Goal: Task Accomplishment & Management: Manage account settings

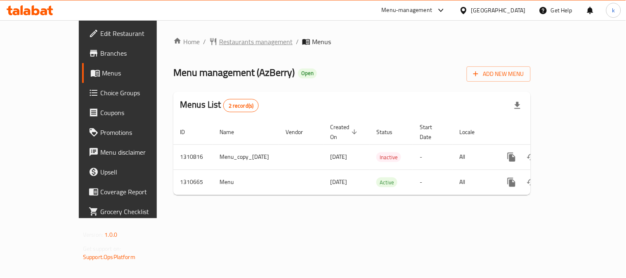
click at [219, 38] on span "Restaurants management" at bounding box center [255, 42] width 73 height 10
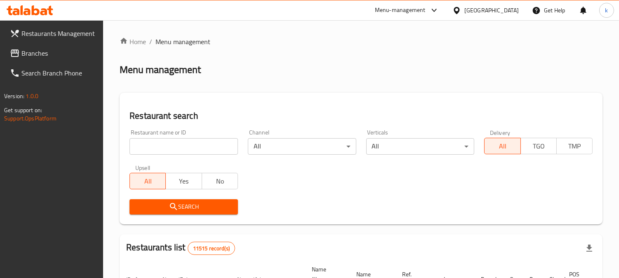
click at [175, 149] on input "search" at bounding box center [184, 146] width 109 height 17
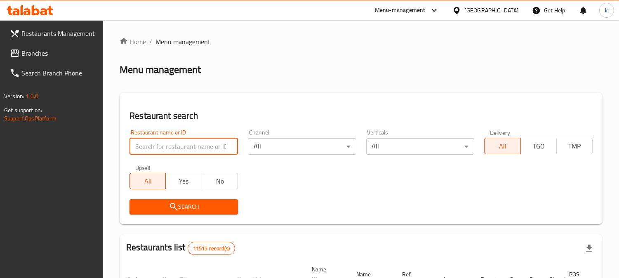
paste input "Al Rawabi Restaurant"
type input "Al Rawabi Restaurant"
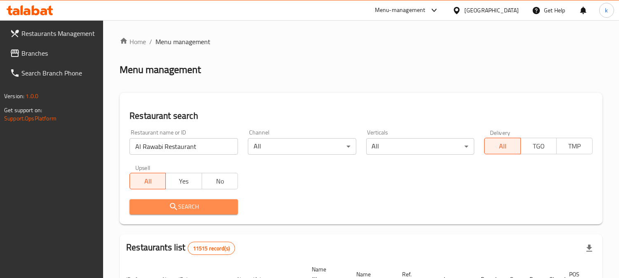
click at [168, 202] on span "Search" at bounding box center [183, 207] width 95 height 10
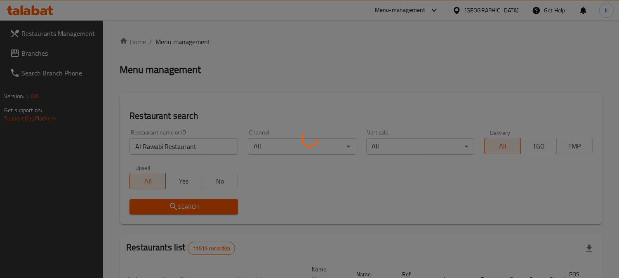
scroll to position [100, 0]
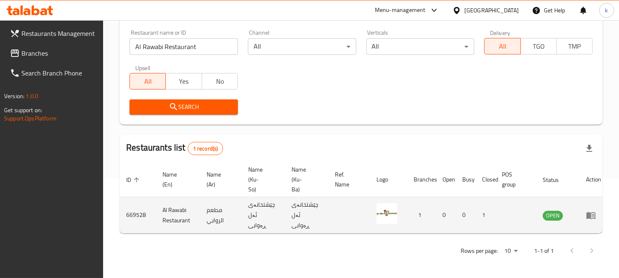
click at [589, 214] on icon "enhanced table" at bounding box center [591, 215] width 10 height 10
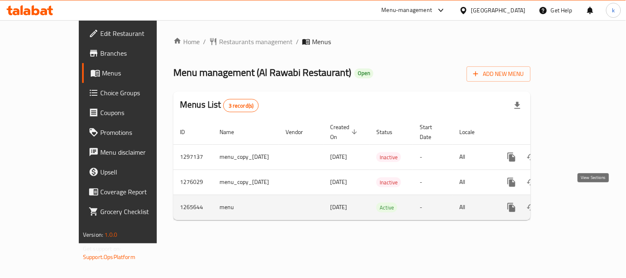
click at [581, 198] on link "enhanced table" at bounding box center [571, 208] width 20 height 20
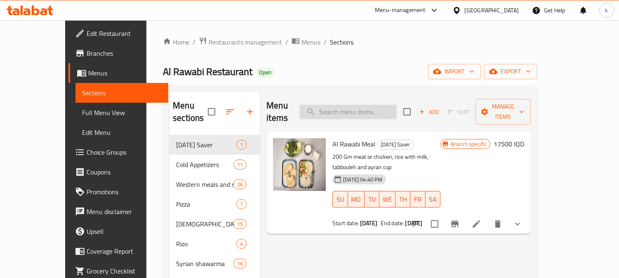
click at [378, 105] on input "search" at bounding box center [348, 112] width 97 height 14
paste input "Meat Shawarma Rizo"
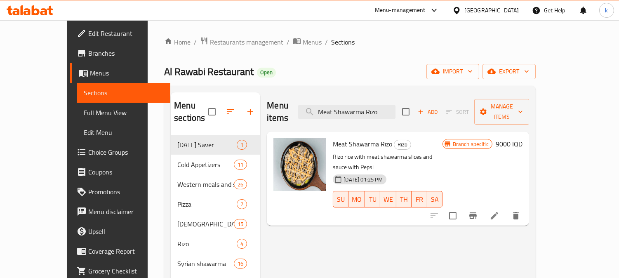
type input "Meat Shawarma Rizo"
click at [477, 213] on icon "Branch-specific-item" at bounding box center [473, 216] width 7 height 7
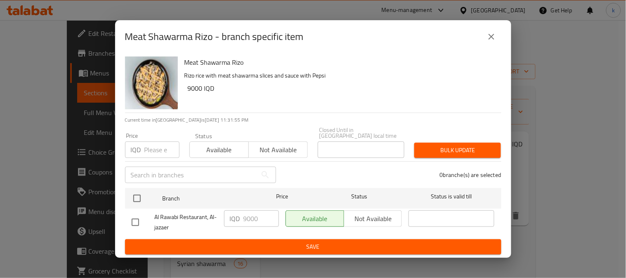
click at [490, 38] on icon "close" at bounding box center [492, 37] width 10 height 10
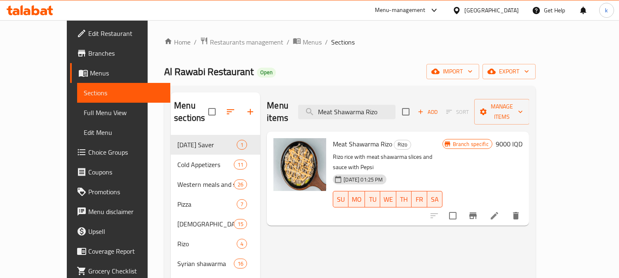
click at [84, 108] on span "Full Menu View" at bounding box center [124, 113] width 80 height 10
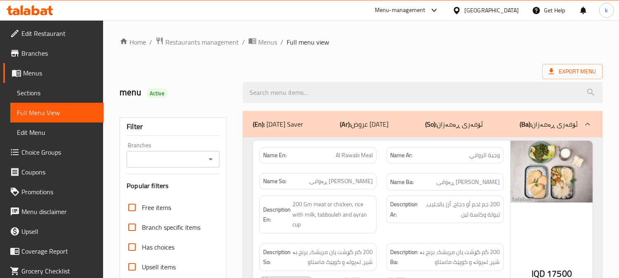
click at [173, 161] on input "Branches" at bounding box center [166, 160] width 74 height 12
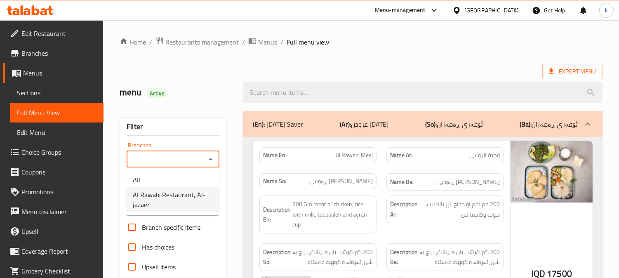
click at [173, 195] on span "Al Rawabi Restaurant, Al-jazaer" at bounding box center [173, 200] width 80 height 20
type input "Al Rawabi Restaurant, Al-jazaer"
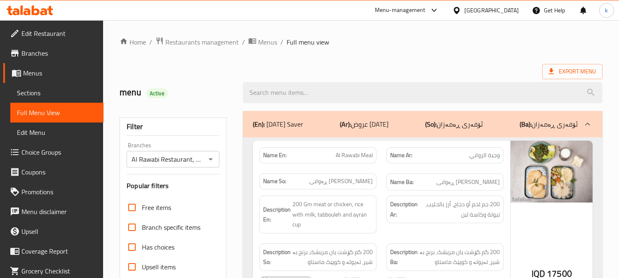
click at [300, 90] on input "search" at bounding box center [423, 92] width 360 height 21
paste input "Meat Shawarma Rizo"
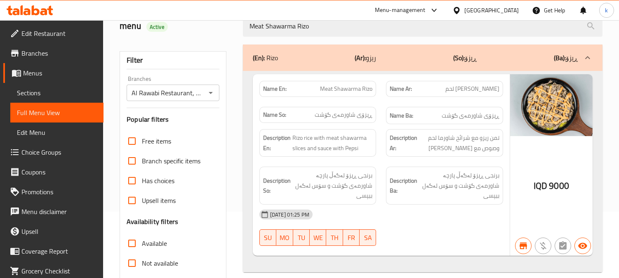
scroll to position [153, 0]
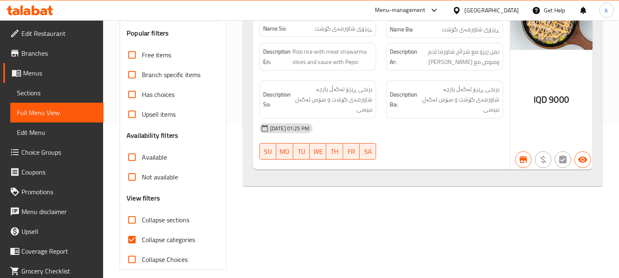
type input "Meat Shawarma Rizo"
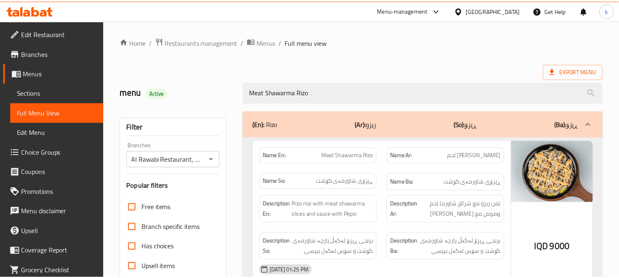
scroll to position [161, 0]
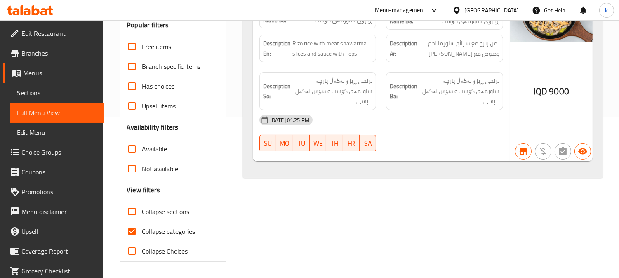
click at [17, 97] on span "Sections" at bounding box center [57, 93] width 80 height 10
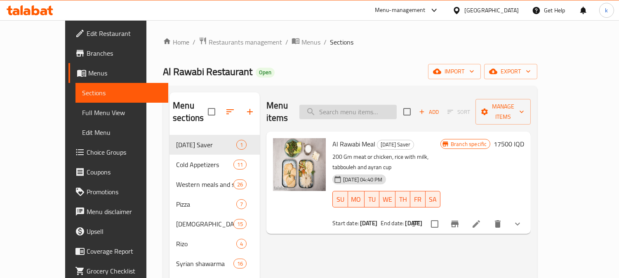
click at [365, 108] on input "search" at bounding box center [348, 112] width 97 height 14
paste input "Chicken Shawarma Rizo"
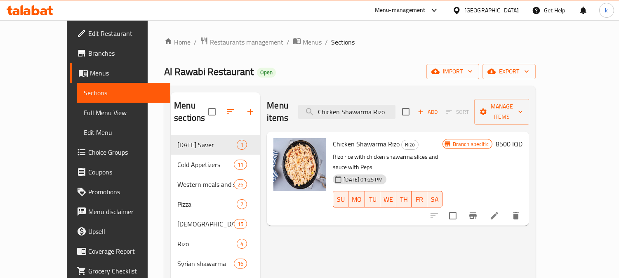
type input "Chicken Shawarma Rizo"
click at [523, 138] on h6 "8500 IQD" at bounding box center [509, 144] width 27 height 12
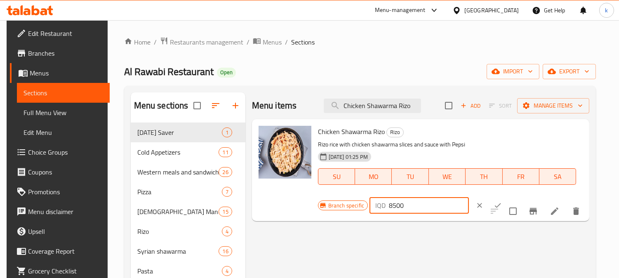
drag, startPoint x: 394, startPoint y: 206, endPoint x: 382, endPoint y: 208, distance: 12.1
click at [382, 208] on div "IQD 8500 ​" at bounding box center [419, 205] width 99 height 17
type input "8000"
click at [494, 204] on icon "ok" at bounding box center [498, 205] width 8 height 8
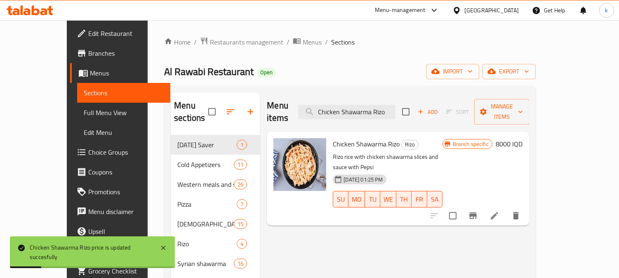
click at [84, 111] on span "Full Menu View" at bounding box center [124, 113] width 80 height 10
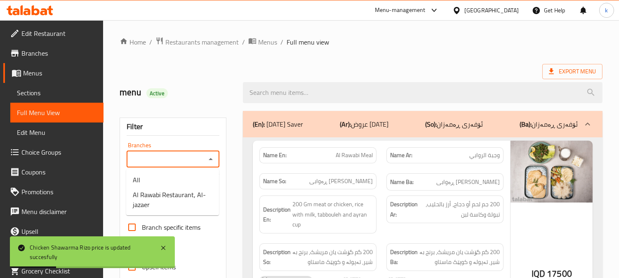
click at [167, 160] on input "Branches" at bounding box center [166, 160] width 74 height 12
click at [172, 188] on li "Al Rawabi Restaurant, Al-jazaer" at bounding box center [172, 199] width 93 height 25
type input "Al Rawabi Restaurant, Al-jazaer"
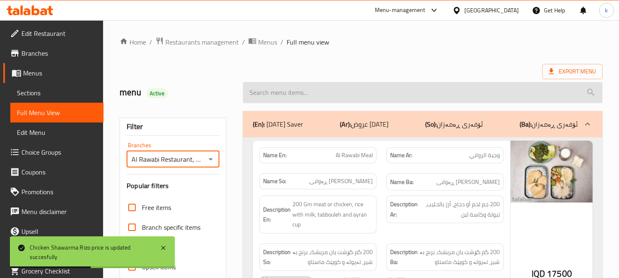
click at [303, 97] on input "search" at bounding box center [423, 92] width 360 height 21
paste input "Chicken Shawarma Rizo"
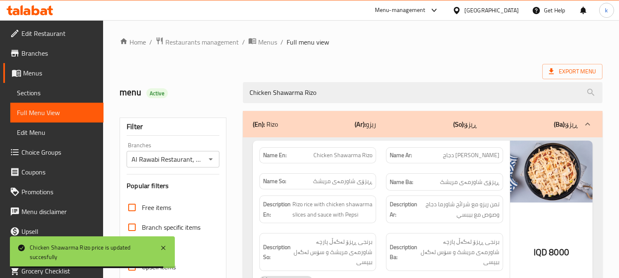
type input "Chicken Shawarma Rizo"
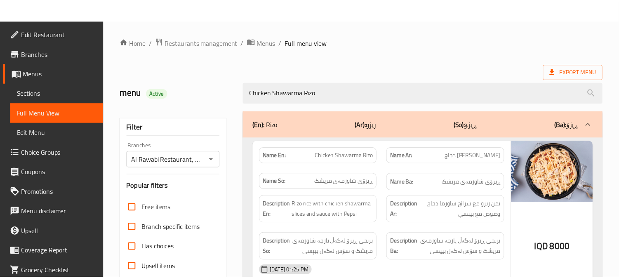
scroll to position [161, 0]
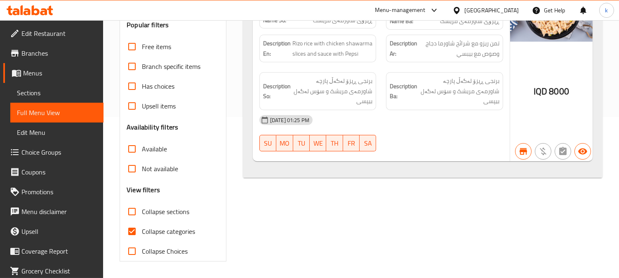
click at [25, 84] on link "Sections" at bounding box center [56, 93] width 93 height 20
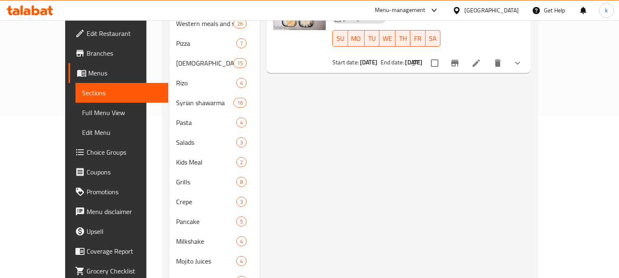
scroll to position [116, 0]
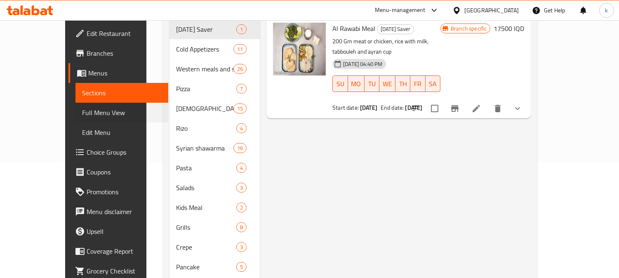
click at [74, 106] on div "Full Menu View" at bounding box center [121, 113] width 95 height 20
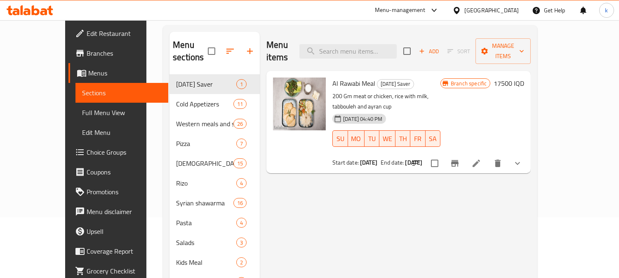
scroll to position [39, 0]
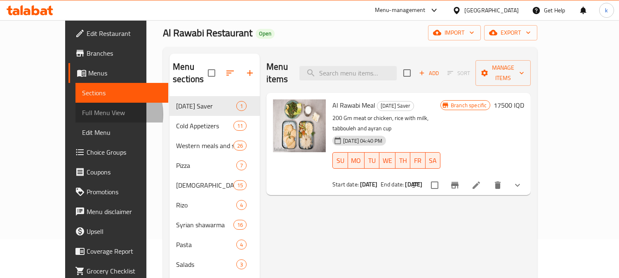
click at [82, 114] on span "Full Menu View" at bounding box center [122, 113] width 80 height 10
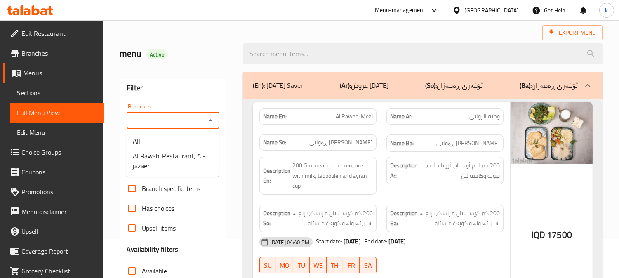
click at [161, 117] on input "Branches" at bounding box center [166, 121] width 74 height 12
click at [184, 154] on span "Al Rawabi Restaurant, Al-jazaer" at bounding box center [173, 161] width 80 height 20
type input "Al Rawabi Restaurant, Al-jazaer"
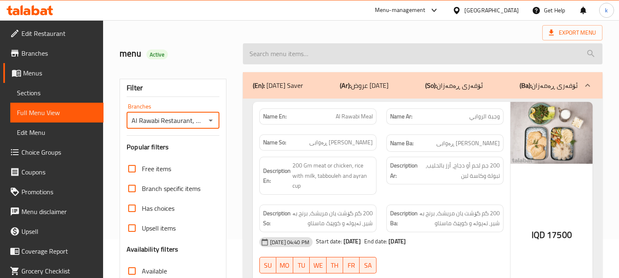
click at [305, 54] on input "search" at bounding box center [423, 53] width 360 height 21
paste input "Chicken Fashk Meal"
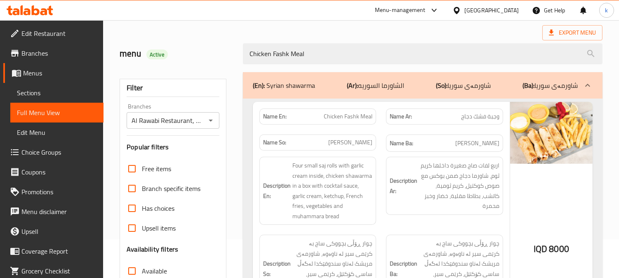
type input "Chicken Fashk Meal"
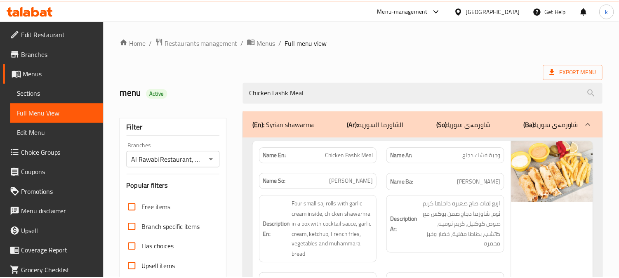
scroll to position [161, 0]
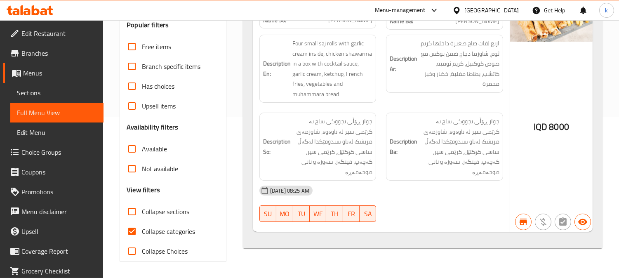
click at [72, 93] on span "Sections" at bounding box center [57, 93] width 80 height 10
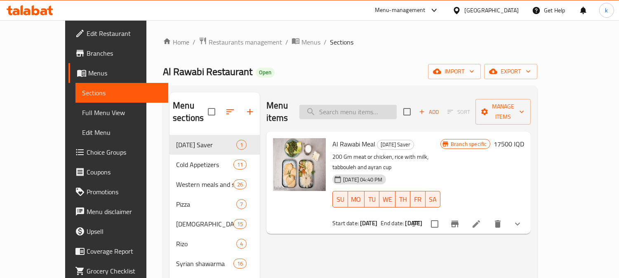
click at [364, 105] on input "search" at bounding box center [348, 112] width 97 height 14
paste input "Rizo with cheese"
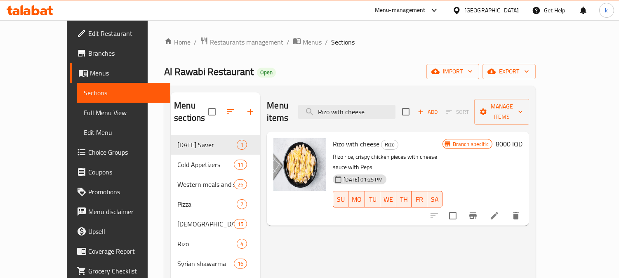
type input "Rizo with cheese"
click at [84, 113] on span "Full Menu View" at bounding box center [124, 113] width 80 height 10
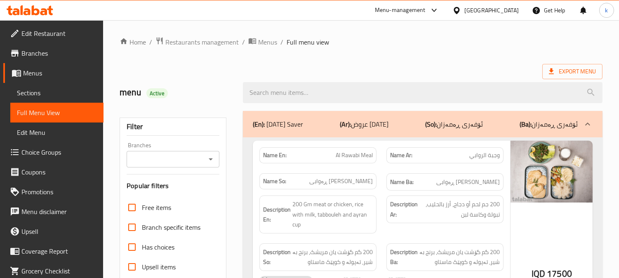
click at [161, 163] on input "Branches" at bounding box center [166, 160] width 74 height 12
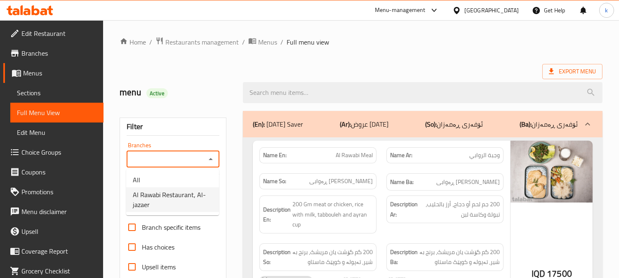
click at [170, 208] on span "Al Rawabi Restaurant, Al-jazaer" at bounding box center [173, 200] width 80 height 20
type input "Al Rawabi Restaurant, Al-jazaer"
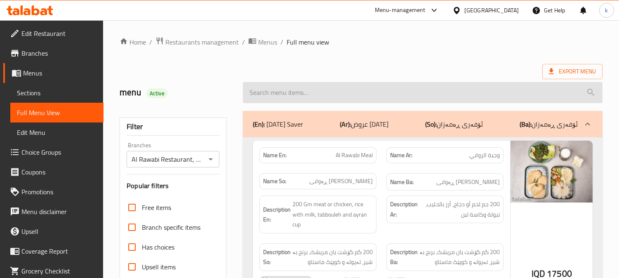
click at [306, 89] on input "search" at bounding box center [423, 92] width 360 height 21
paste input "Rizo with cheese"
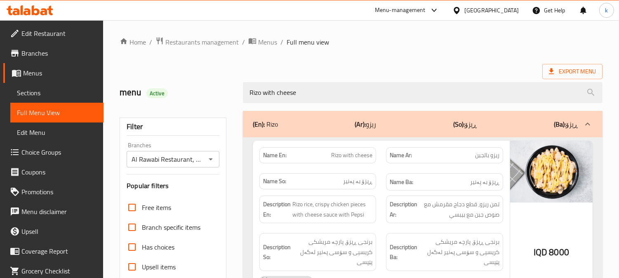
type input "Rizo with cheese"
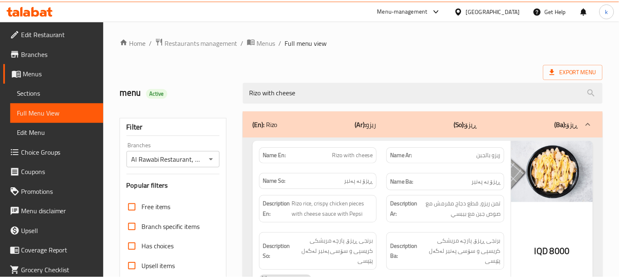
scroll to position [161, 0]
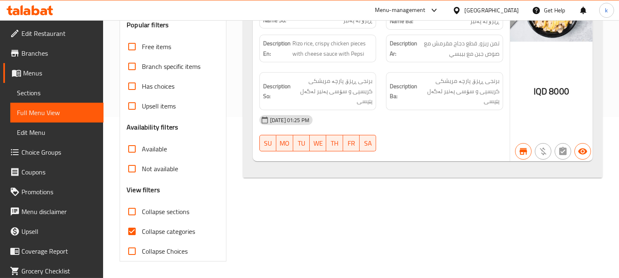
click at [39, 93] on span "Sections" at bounding box center [57, 93] width 80 height 10
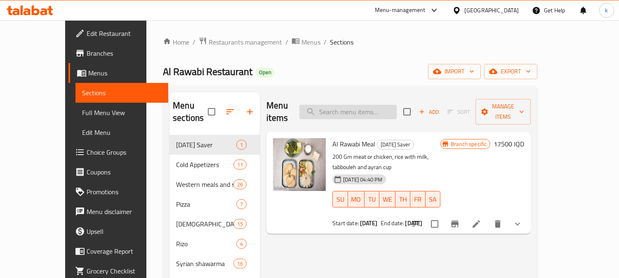
click at [381, 112] on input "search" at bounding box center [348, 112] width 97 height 14
paste input "Chicken Rizo"
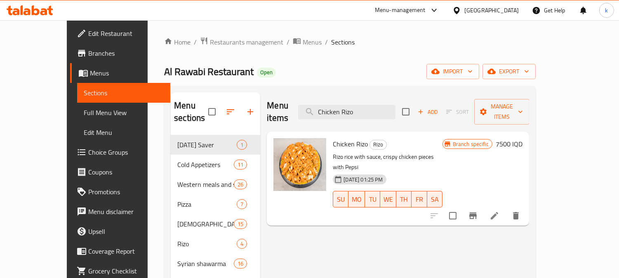
type input "Chicken Rizo"
click at [523, 138] on h6 "7500 IQD" at bounding box center [509, 144] width 27 height 12
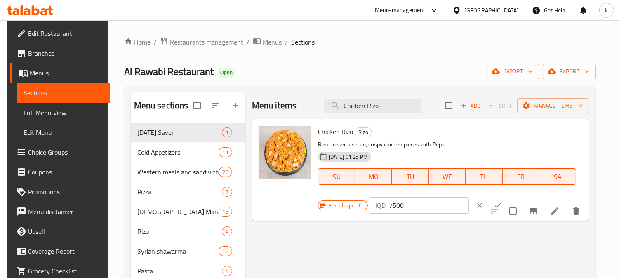
click at [390, 203] on input "7500" at bounding box center [429, 205] width 80 height 17
type input "78000"
type input "8000"
click at [494, 203] on button "ok" at bounding box center [498, 205] width 18 height 18
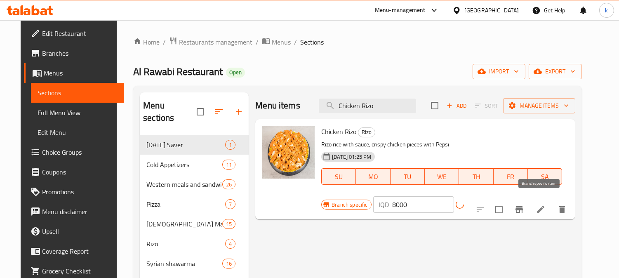
click at [525, 205] on icon "Branch-specific-item" at bounding box center [520, 210] width 10 height 10
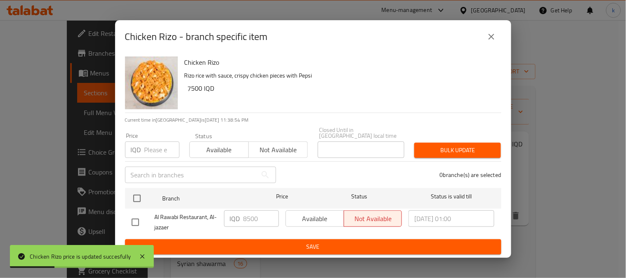
click at [484, 38] on button "close" at bounding box center [492, 37] width 20 height 20
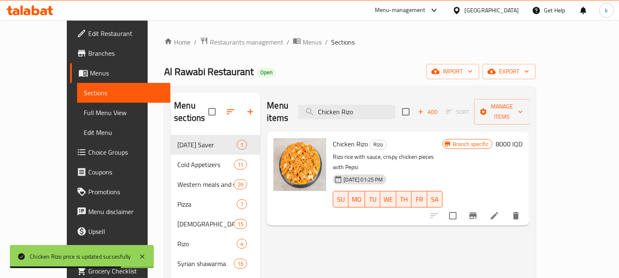
click at [523, 138] on h6 "8000 IQD" at bounding box center [509, 144] width 27 height 12
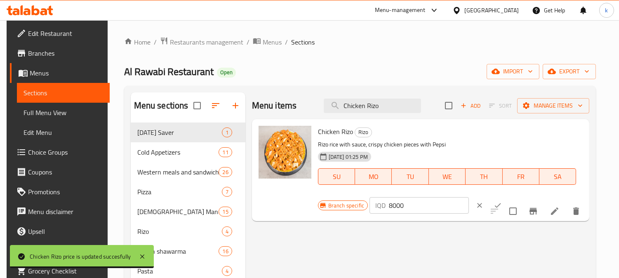
click at [395, 206] on input "8000" at bounding box center [429, 205] width 80 height 17
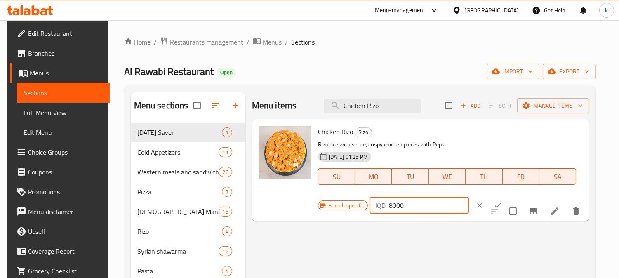
click at [395, 206] on input "8000" at bounding box center [429, 205] width 80 height 17
type input "8500"
click at [494, 204] on icon "ok" at bounding box center [498, 205] width 8 height 8
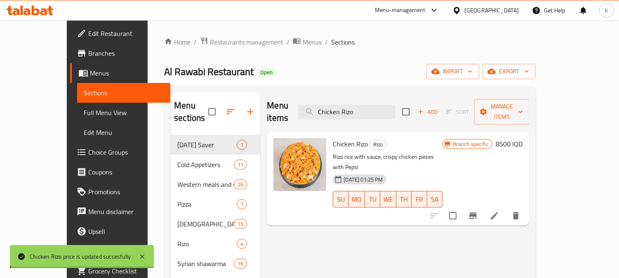
click at [84, 111] on span "Full Menu View" at bounding box center [124, 113] width 80 height 10
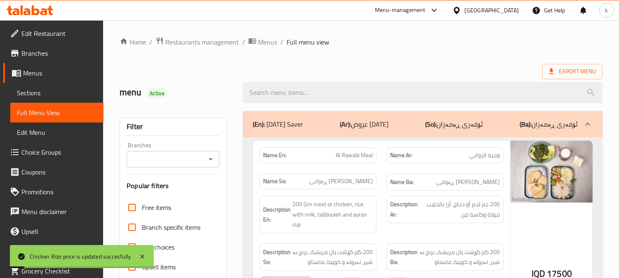
click at [170, 155] on input "Branches" at bounding box center [166, 160] width 74 height 12
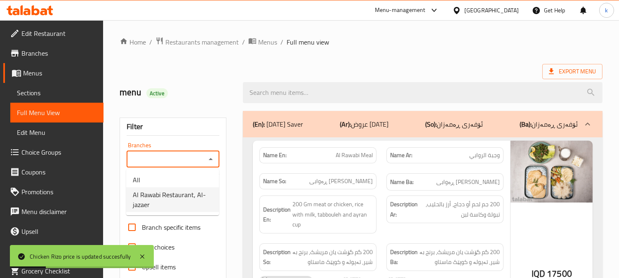
click at [167, 204] on span "Al Rawabi Restaurant, Al-jazaer" at bounding box center [173, 200] width 80 height 20
type input "Al Rawabi Restaurant, Al-jazaer"
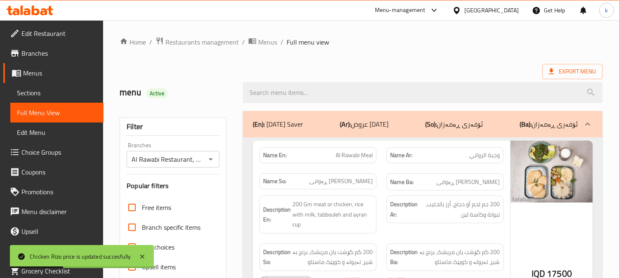
click at [302, 104] on div at bounding box center [423, 92] width 370 height 31
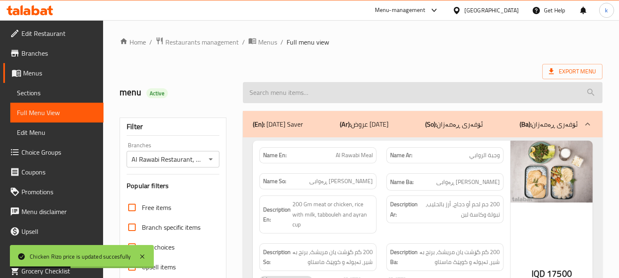
click at [290, 92] on input "search" at bounding box center [423, 92] width 360 height 21
paste input "Chicken Rizo"
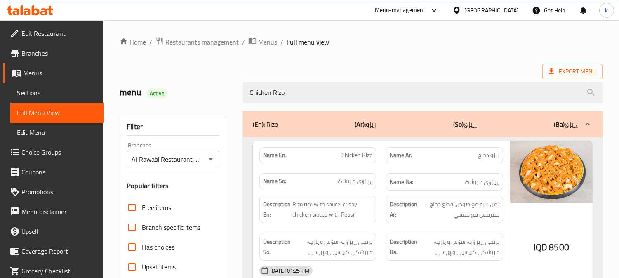
type input "Chicken Rizo"
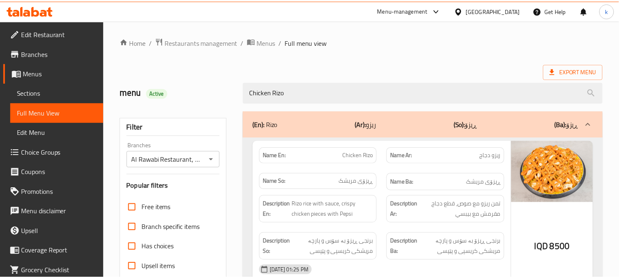
scroll to position [161, 0]
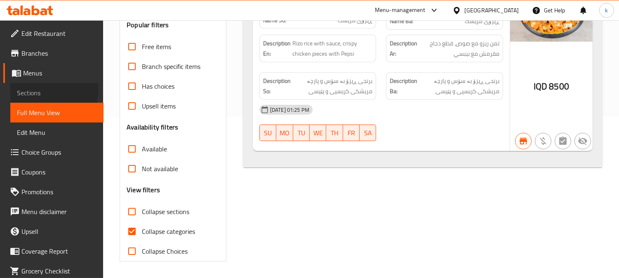
click at [35, 89] on span "Sections" at bounding box center [57, 93] width 80 height 10
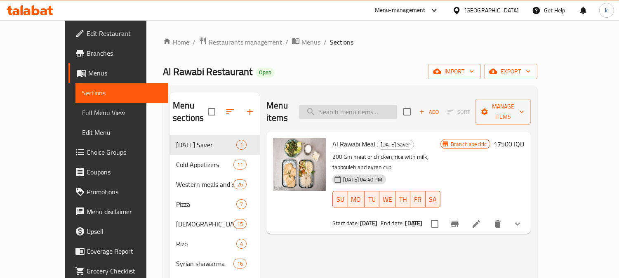
click at [383, 112] on input "search" at bounding box center [348, 112] width 97 height 14
paste input "Meal Fashk Meal"
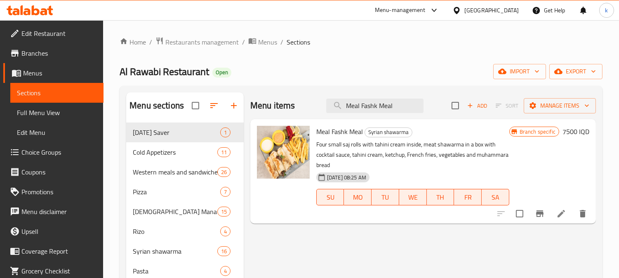
type input "Meal Fashk Meal"
click at [569, 126] on h6 "7500 IQD" at bounding box center [576, 132] width 27 height 12
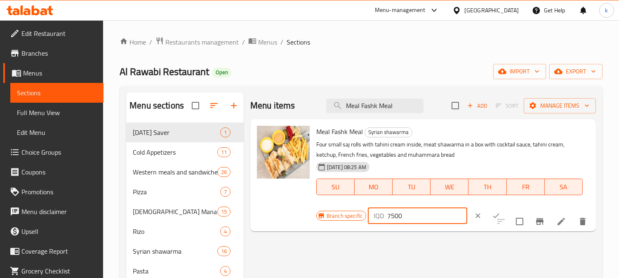
drag, startPoint x: 393, startPoint y: 216, endPoint x: 374, endPoint y: 217, distance: 18.6
click at [374, 217] on div "IQD 7500 ​" at bounding box center [417, 216] width 99 height 17
type input "9000"
click at [492, 217] on icon "ok" at bounding box center [496, 216] width 8 height 8
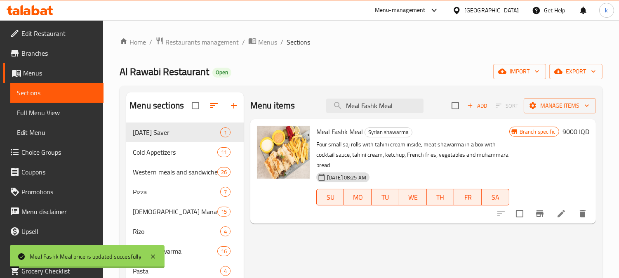
click at [28, 109] on span "Full Menu View" at bounding box center [57, 113] width 80 height 10
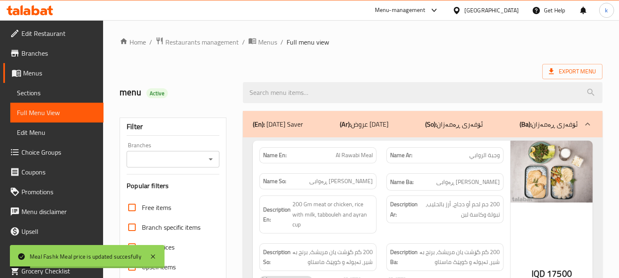
click at [189, 153] on div "Branches" at bounding box center [173, 159] width 93 height 17
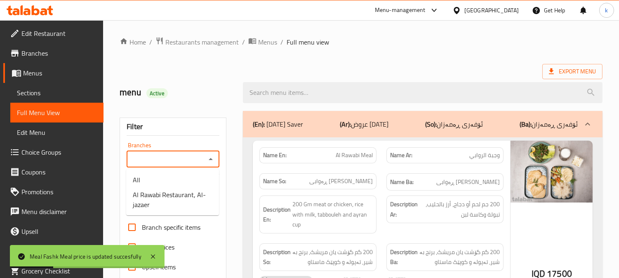
click at [179, 162] on input "Branches" at bounding box center [166, 160] width 74 height 12
click at [175, 192] on span "Al Rawabi Restaurant, Al-jazaer" at bounding box center [173, 200] width 80 height 20
type input "Al Rawabi Restaurant, Al-jazaer"
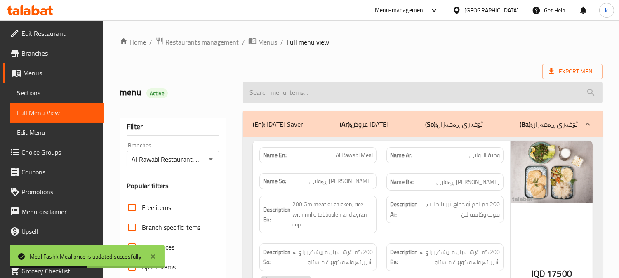
click at [286, 82] on input "search" at bounding box center [423, 92] width 360 height 21
paste input "Meal Fashk Meal"
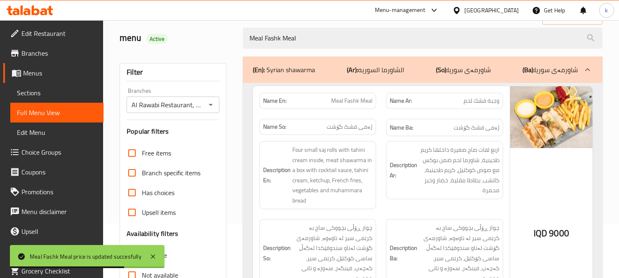
scroll to position [76, 0]
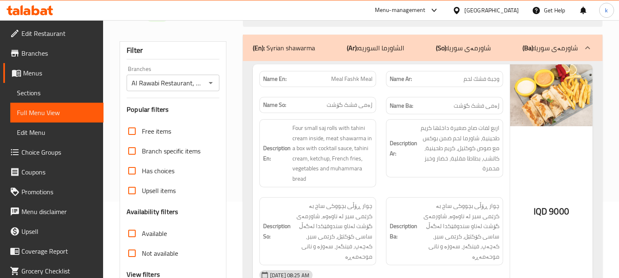
type input "Meal Fashk Meal"
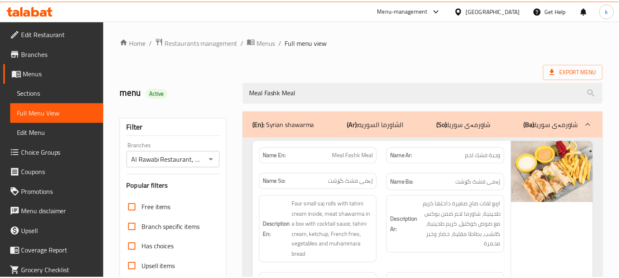
scroll to position [161, 0]
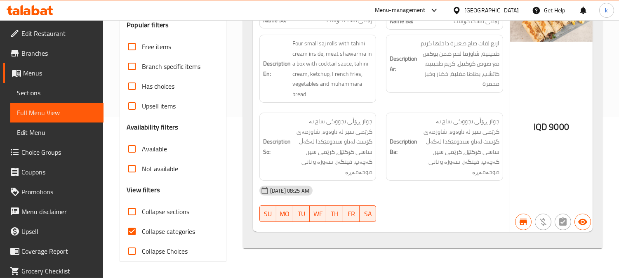
click at [50, 94] on span "Sections" at bounding box center [57, 93] width 80 height 10
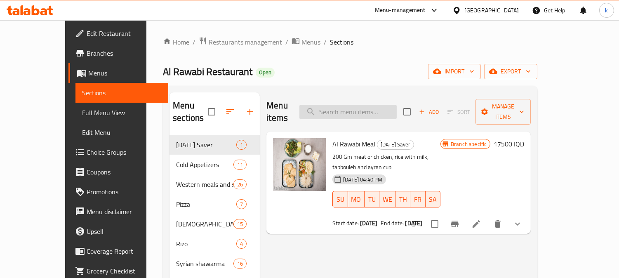
drag, startPoint x: 378, startPoint y: 98, endPoint x: 386, endPoint y: 106, distance: 11.4
click at [377, 98] on div "Menu items Add Sort Manage items" at bounding box center [399, 111] width 265 height 39
click at [386, 106] on input "search" at bounding box center [348, 112] width 97 height 14
paste input "Meal Fashk Meal"
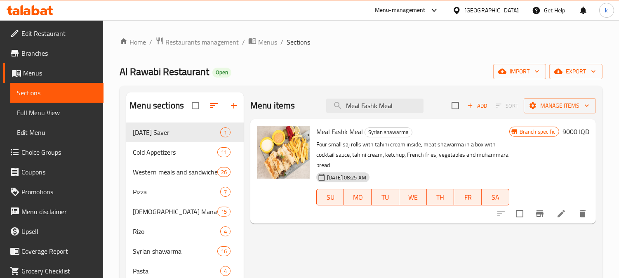
type input "Meal Fashk Meal"
click at [385, 241] on div "Menu items Meal Fashk Meal Add Sort Manage items Meal Fashk Meal Syrian shawarm…" at bounding box center [420, 277] width 352 height 370
click at [363, 105] on input "Meal Fashk Meal" at bounding box center [374, 106] width 97 height 14
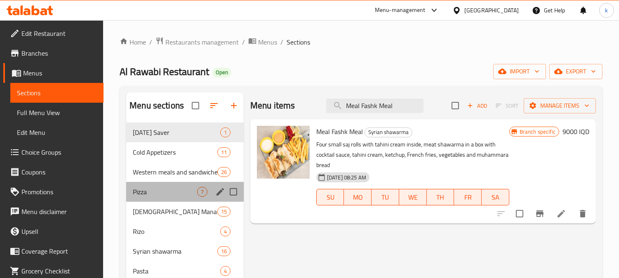
click at [170, 186] on div "Pizza 7" at bounding box center [185, 192] width 118 height 20
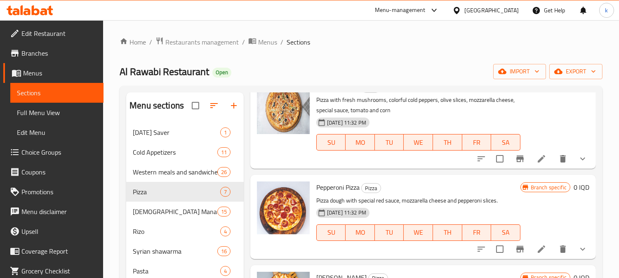
scroll to position [76, 0]
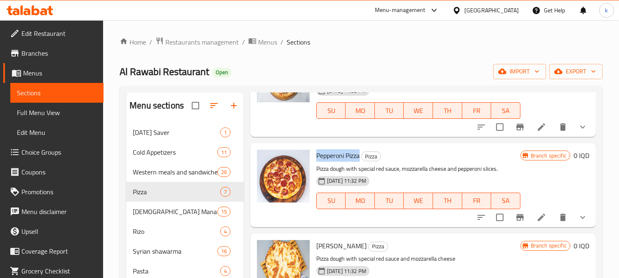
drag, startPoint x: 317, startPoint y: 155, endPoint x: 360, endPoint y: 154, distance: 43.8
click at [360, 154] on span "Pepperoni Pizza" at bounding box center [338, 155] width 43 height 12
copy span "Pepperoni Pizza"
click at [62, 109] on span "Full Menu View" at bounding box center [57, 113] width 80 height 10
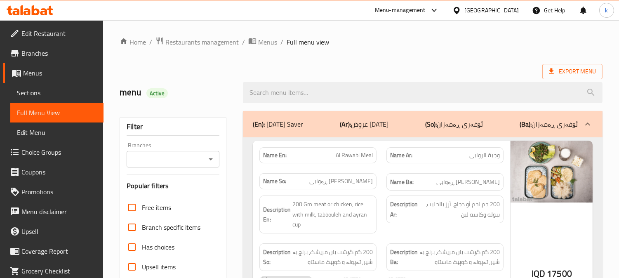
click at [167, 160] on input "Branches" at bounding box center [166, 160] width 74 height 12
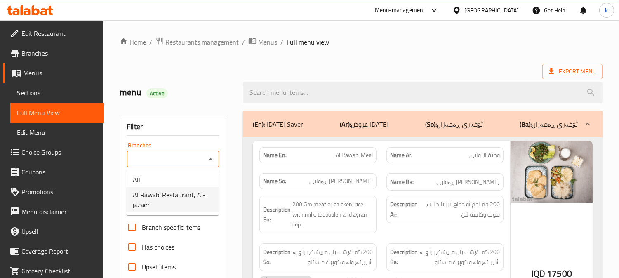
click at [180, 195] on span "Al Rawabi Restaurant, Al-jazaer" at bounding box center [173, 200] width 80 height 20
type input "Al Rawabi Restaurant, Al-jazaer"
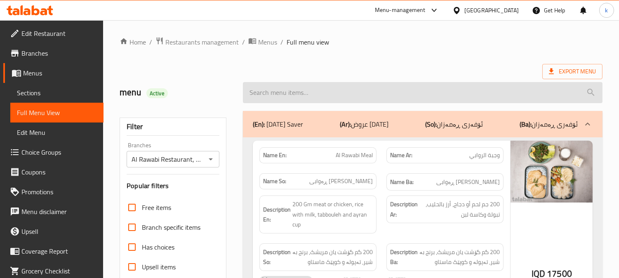
click at [311, 94] on input "search" at bounding box center [423, 92] width 360 height 21
paste input "Pepperoni Pizza"
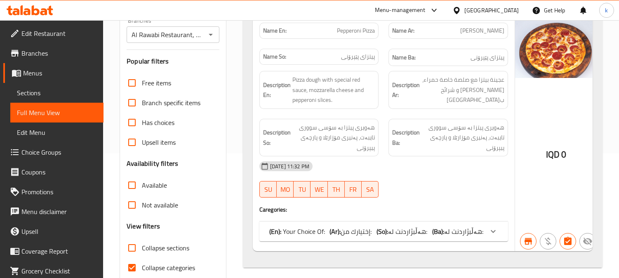
scroll to position [161, 0]
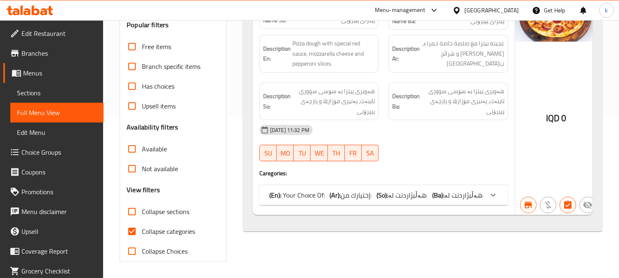
type input "Pepperoni Pizza"
click at [134, 230] on input "Collapse categories" at bounding box center [132, 232] width 20 height 20
checkbox input "false"
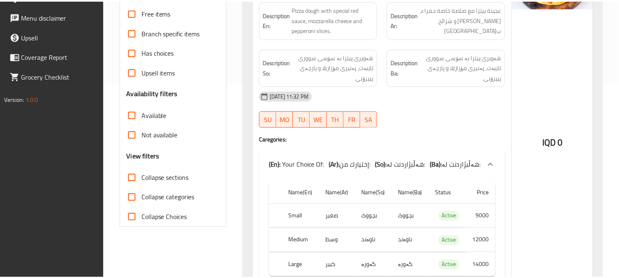
scroll to position [248, 0]
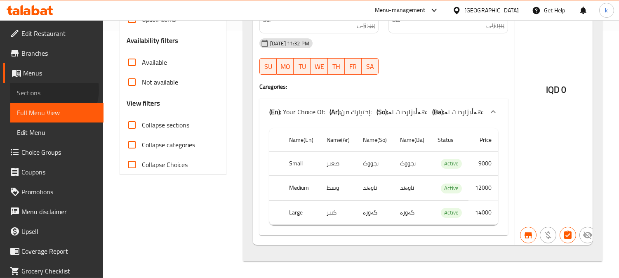
click at [52, 90] on span "Sections" at bounding box center [57, 93] width 80 height 10
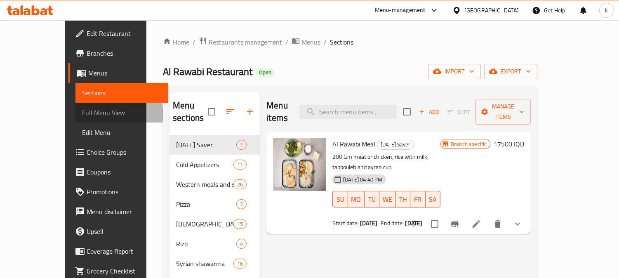
click at [82, 114] on span "Full Menu View" at bounding box center [122, 113] width 80 height 10
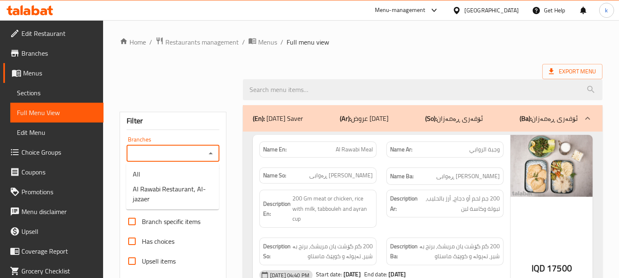
click at [167, 153] on input "Branches" at bounding box center [166, 154] width 74 height 12
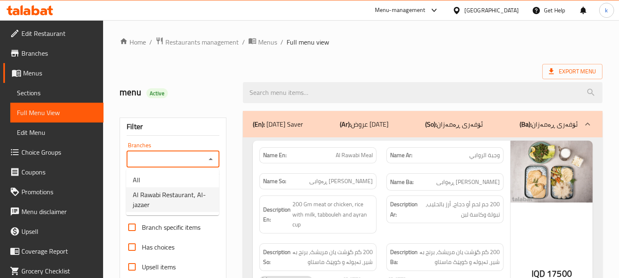
click at [189, 200] on span "Al Rawabi Restaurant, Al-jazaer" at bounding box center [173, 200] width 80 height 20
type input "Al Rawabi Restaurant, Al-jazaer"
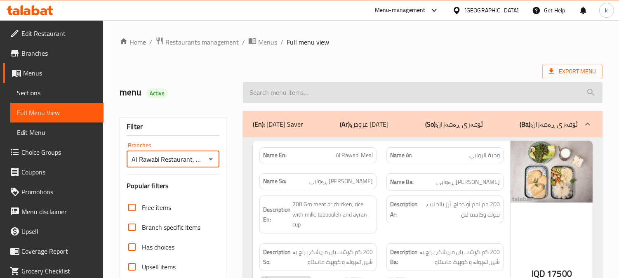
click at [316, 95] on input "search" at bounding box center [423, 92] width 360 height 21
paste input "Vegetable Pizza"
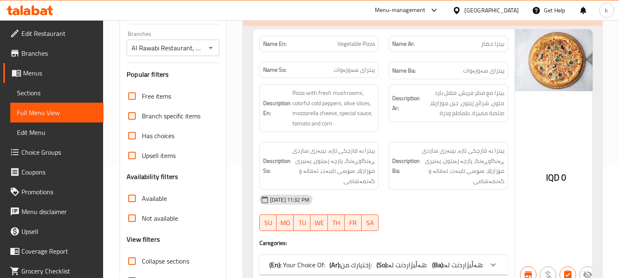
scroll to position [153, 0]
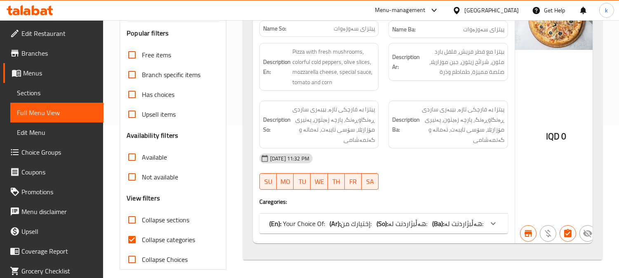
type input "Vegetable Pizza"
click at [168, 239] on span "Collapse categories" at bounding box center [168, 240] width 53 height 10
click at [142, 239] on input "Collapse categories" at bounding box center [132, 240] width 20 height 20
checkbox input "false"
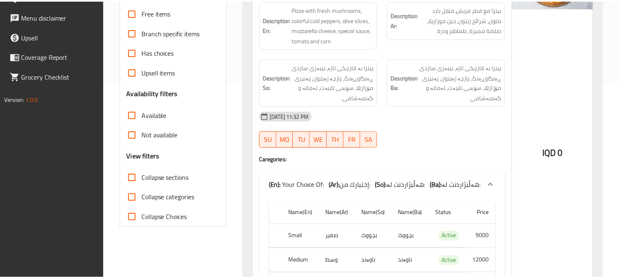
scroll to position [267, 0]
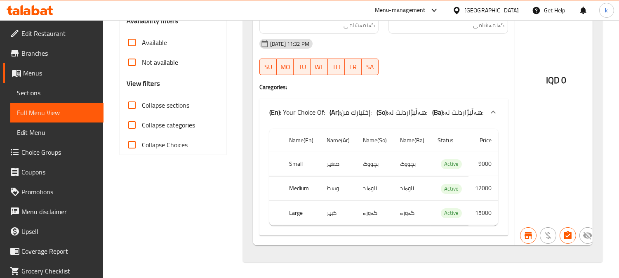
click at [25, 88] on span "Sections" at bounding box center [57, 93] width 80 height 10
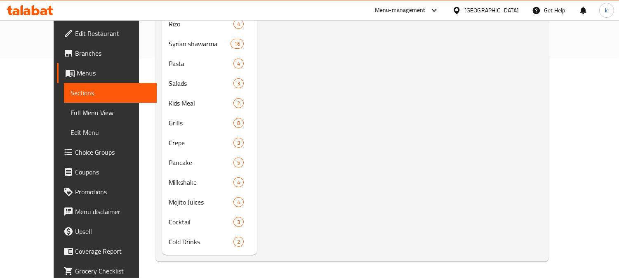
scroll to position [116, 0]
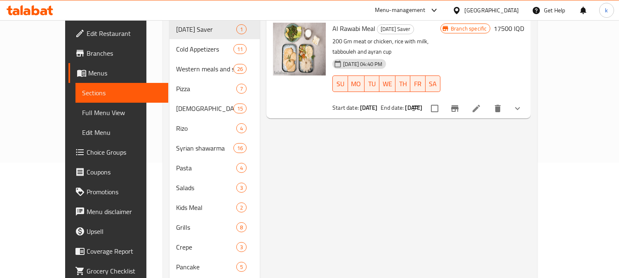
click at [82, 110] on span "Full Menu View" at bounding box center [122, 113] width 80 height 10
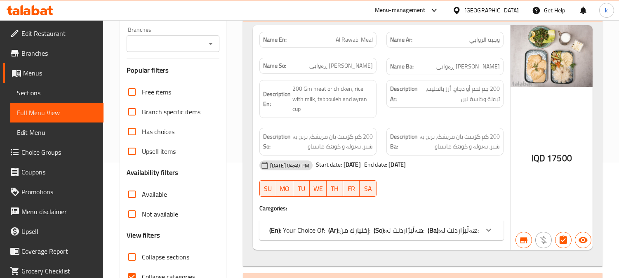
scroll to position [39, 0]
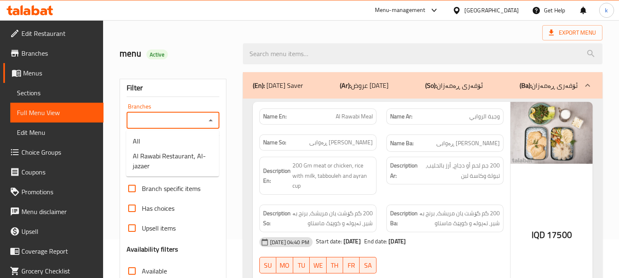
click at [170, 123] on input "Branches" at bounding box center [166, 121] width 74 height 12
click at [180, 153] on span "Al Rawabi Restaurant, Al-jazaer" at bounding box center [173, 161] width 80 height 20
type input "Al Rawabi Restaurant, Al-jazaer"
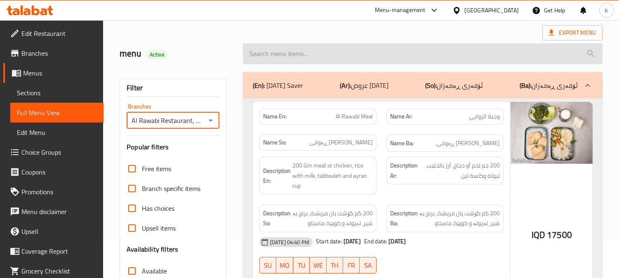
click at [273, 59] on input "search" at bounding box center [423, 53] width 360 height 21
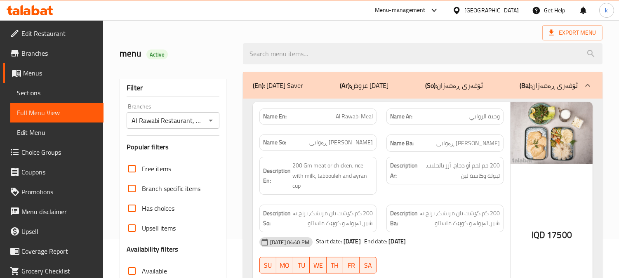
paste input "Chicken Cheese Burger"
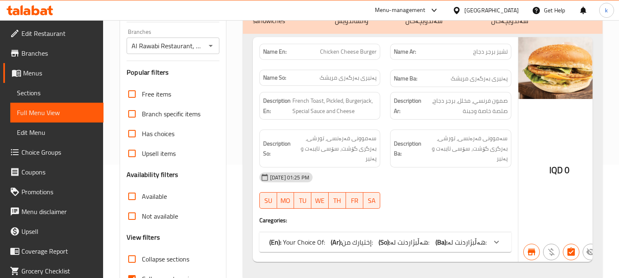
scroll to position [161, 0]
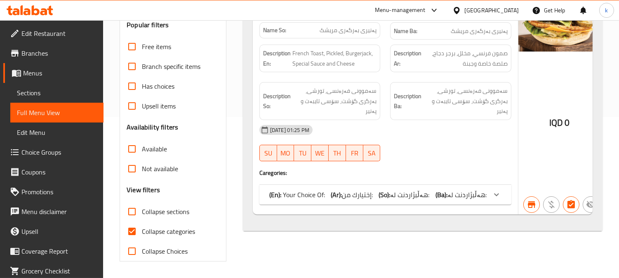
type input "Chicken Cheese Burger"
click at [175, 232] on span "Collapse categories" at bounding box center [168, 232] width 53 height 10
click at [142, 232] on input "Collapse categories" at bounding box center [132, 232] width 20 height 20
checkbox input "false"
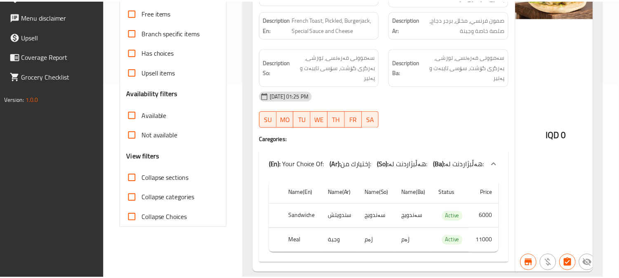
scroll to position [223, 0]
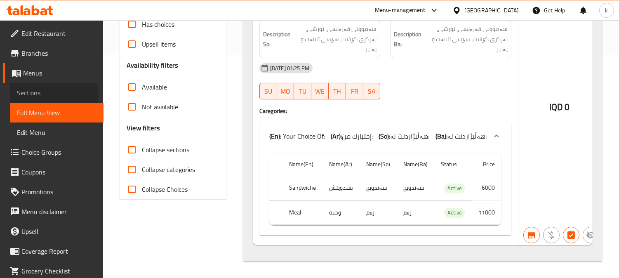
click at [37, 96] on span "Sections" at bounding box center [57, 93] width 80 height 10
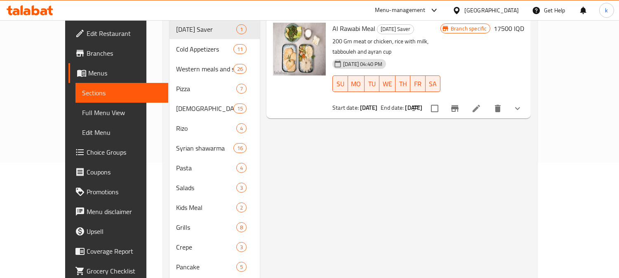
click at [82, 111] on span "Full Menu View" at bounding box center [122, 113] width 80 height 10
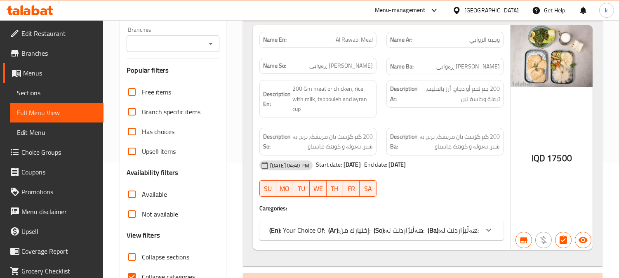
scroll to position [39, 0]
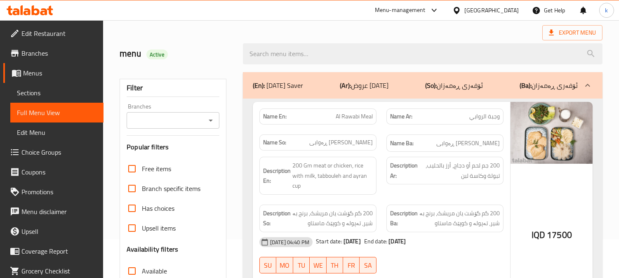
click at [175, 119] on input "Branches" at bounding box center [166, 121] width 74 height 12
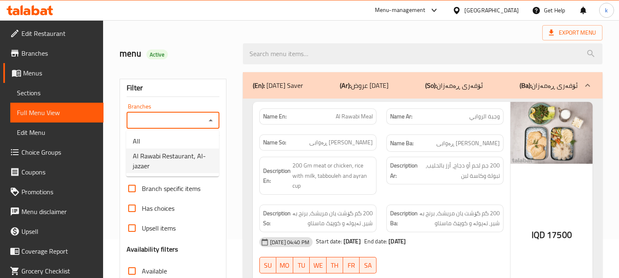
drag, startPoint x: 193, startPoint y: 161, endPoint x: 230, endPoint y: 38, distance: 128.6
click at [193, 162] on span "Al Rawabi Restaurant, Al-jazaer" at bounding box center [173, 161] width 80 height 20
type input "Al Rawabi Restaurant, Al-jazaer"
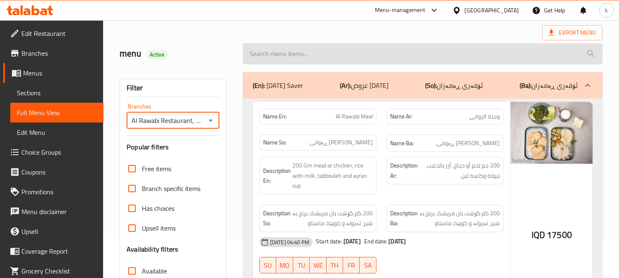
click at [319, 50] on input "search" at bounding box center [423, 53] width 360 height 21
paste input "Meat Cheese Burger"
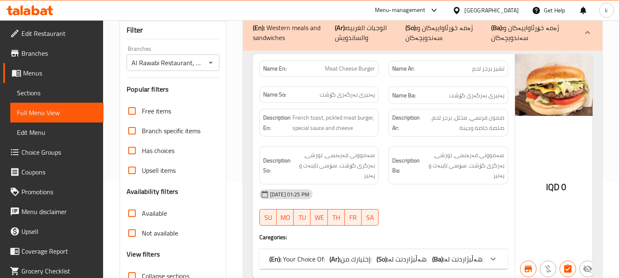
scroll to position [161, 0]
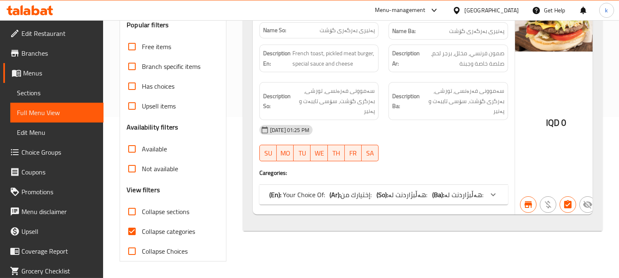
type input "Meat Cheese Burger"
click at [152, 230] on span "Collapse categories" at bounding box center [168, 232] width 53 height 10
click at [142, 230] on input "Collapse categories" at bounding box center [132, 232] width 20 height 20
checkbox input "false"
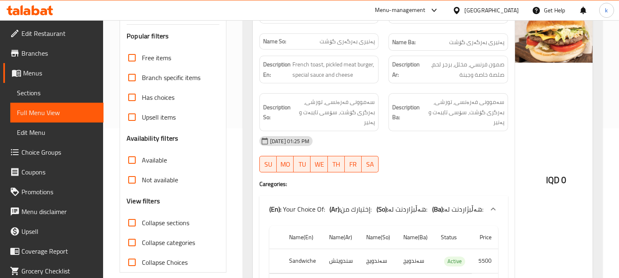
scroll to position [70, 0]
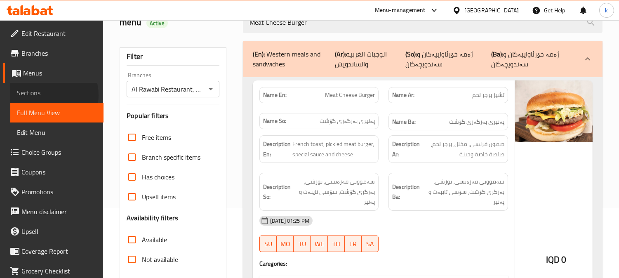
click at [44, 95] on span "Sections" at bounding box center [57, 93] width 80 height 10
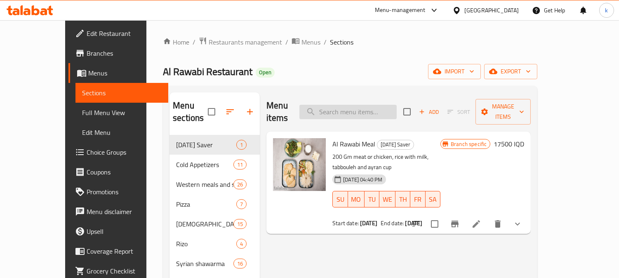
drag, startPoint x: 365, startPoint y: 105, endPoint x: 440, endPoint y: 137, distance: 81.2
click at [365, 106] on input "search" at bounding box center [348, 112] width 97 height 14
paste input "Meat Cheese Burger"
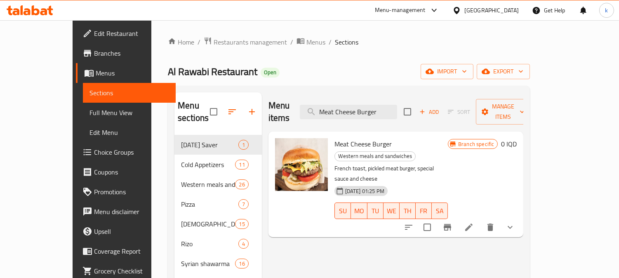
type input "Meat Cheese Burger"
click at [520, 218] on button "show more" at bounding box center [511, 228] width 20 height 20
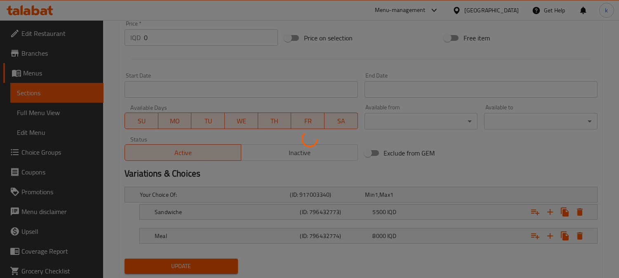
scroll to position [430, 0]
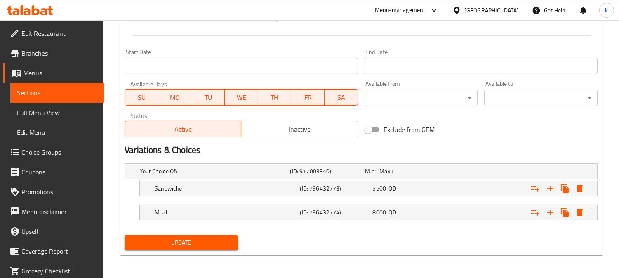
click at [50, 114] on span "Full Menu View" at bounding box center [57, 113] width 80 height 10
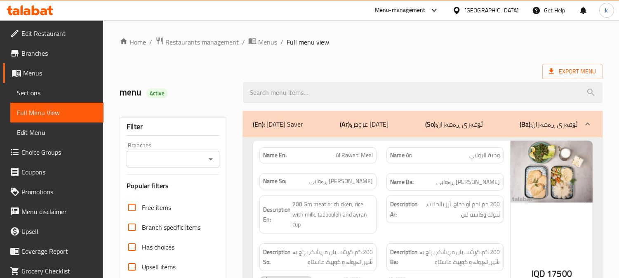
click at [172, 158] on input "Branches" at bounding box center [166, 160] width 74 height 12
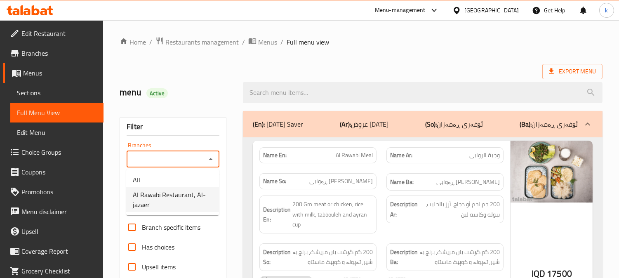
click at [173, 194] on span "Al Rawabi Restaurant, Al-jazaer" at bounding box center [173, 200] width 80 height 20
type input "Al Rawabi Restaurant, Al-jazaer"
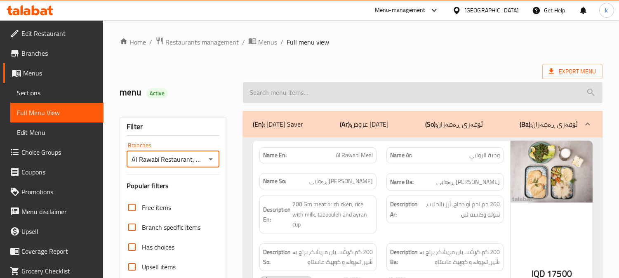
click at [311, 90] on input "search" at bounding box center [423, 92] width 360 height 21
paste input "Meat Cheese Burger"
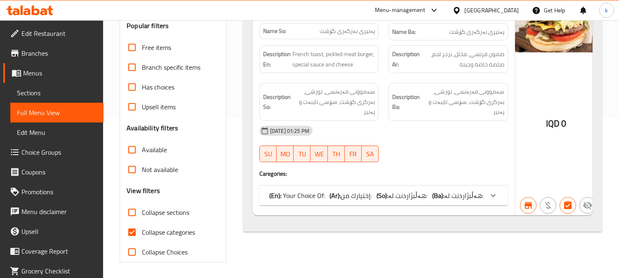
scroll to position [161, 0]
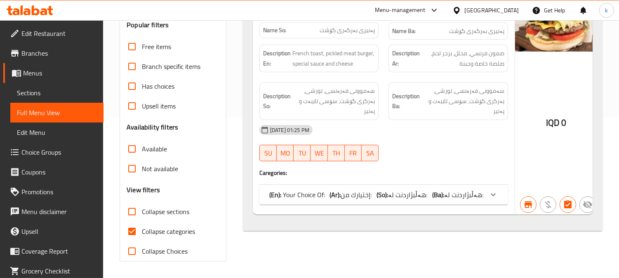
type input "Meat Cheese Burger"
click at [170, 227] on span "Collapse categories" at bounding box center [168, 232] width 53 height 10
click at [142, 227] on input "Collapse categories" at bounding box center [132, 232] width 20 height 20
checkbox input "false"
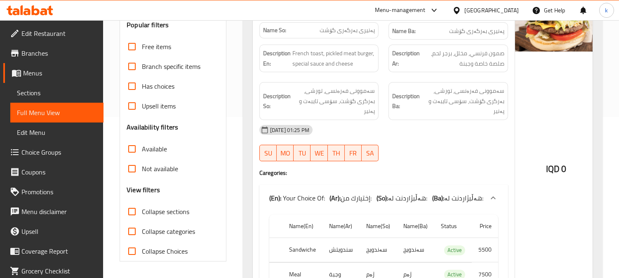
scroll to position [223, 0]
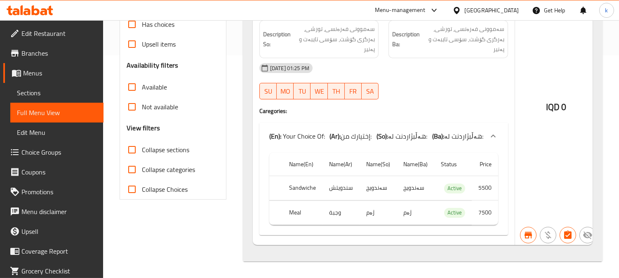
click at [48, 90] on span "Sections" at bounding box center [57, 93] width 80 height 10
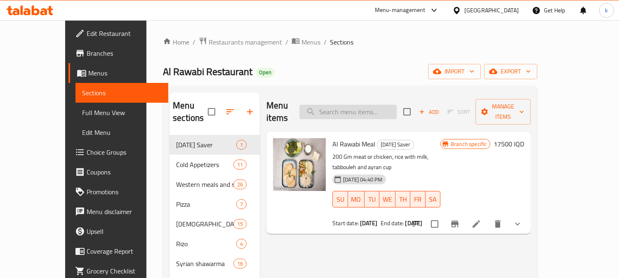
click at [364, 105] on input "search" at bounding box center [348, 112] width 97 height 14
paste input "Meat Cheese Burger"
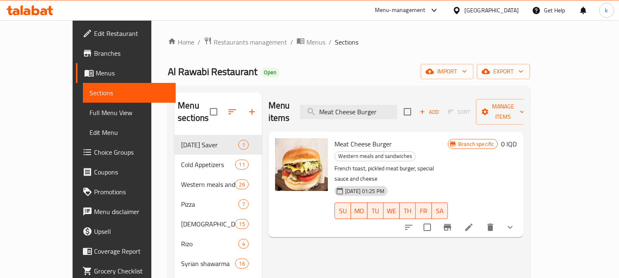
scroll to position [76, 0]
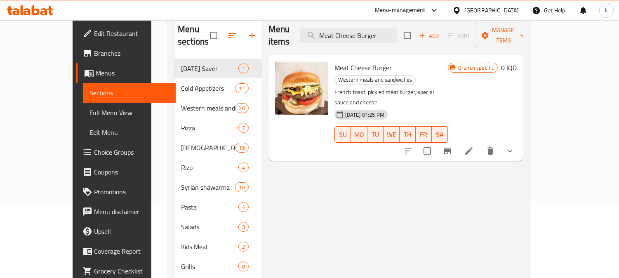
type input "Meat Cheese Burger"
click at [520, 141] on button "show more" at bounding box center [511, 151] width 20 height 20
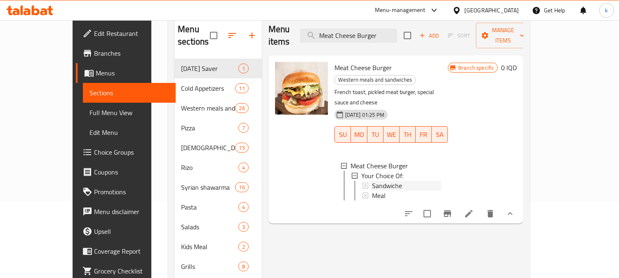
click at [372, 181] on span "Sandwiche" at bounding box center [387, 186] width 30 height 10
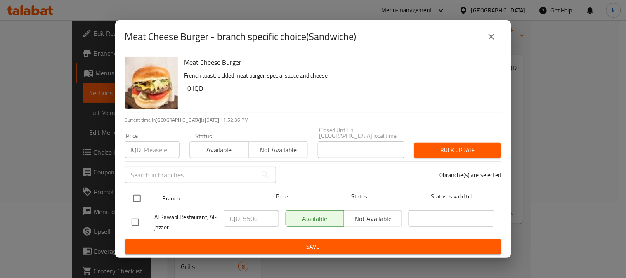
click at [140, 194] on input "checkbox" at bounding box center [136, 198] width 17 height 17
checkbox input "true"
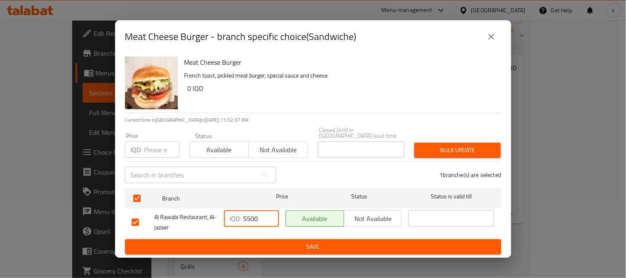
drag, startPoint x: 247, startPoint y: 218, endPoint x: 234, endPoint y: 220, distance: 13.0
click at [234, 220] on div "IQD 5500 ​" at bounding box center [251, 218] width 55 height 17
type input "6500"
click at [277, 246] on span "Save" at bounding box center [313, 247] width 363 height 10
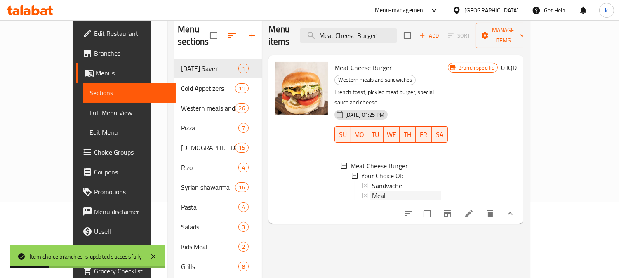
click at [372, 191] on span "Meal" at bounding box center [379, 196] width 14 height 10
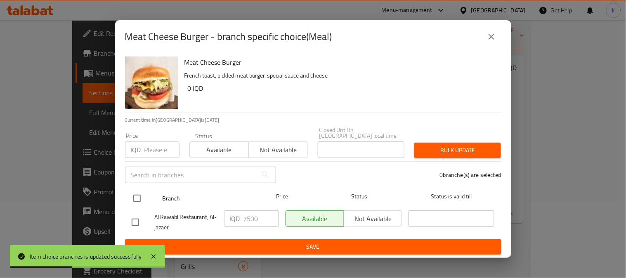
click at [134, 199] on input "checkbox" at bounding box center [136, 198] width 17 height 17
checkbox input "true"
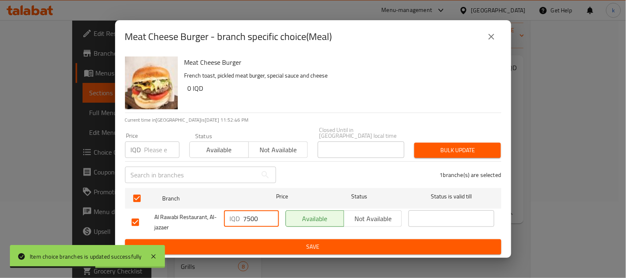
drag, startPoint x: 246, startPoint y: 215, endPoint x: 229, endPoint y: 216, distance: 16.5
click at [229, 216] on div "IQD 7500 ​" at bounding box center [251, 218] width 55 height 17
type input "8500"
click at [289, 244] on span "Save" at bounding box center [313, 247] width 363 height 10
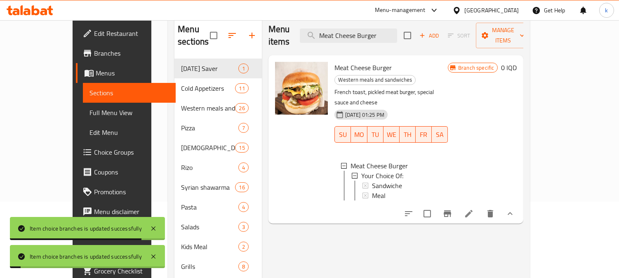
click at [90, 109] on span "Full Menu View" at bounding box center [130, 113] width 80 height 10
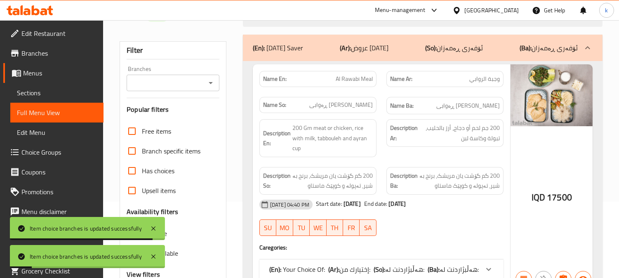
click at [164, 85] on input "Branches" at bounding box center [166, 83] width 74 height 12
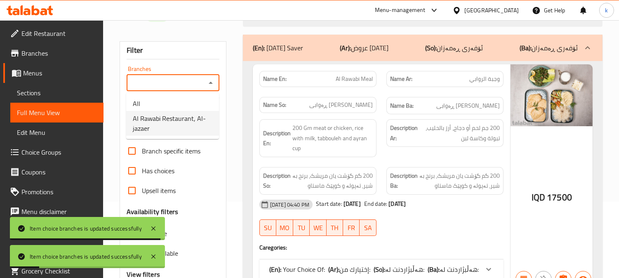
click at [163, 116] on span "Al Rawabi Restaurant, Al-jazaer" at bounding box center [173, 123] width 80 height 20
type input "Al Rawabi Restaurant, Al-jazaer"
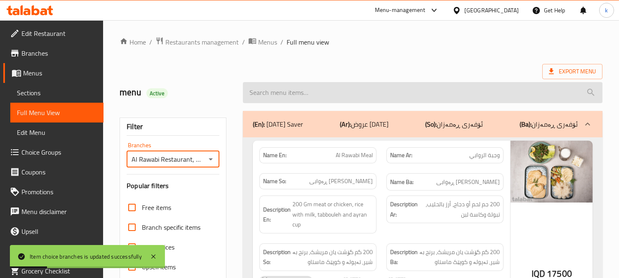
click at [302, 82] on input "search" at bounding box center [423, 92] width 360 height 21
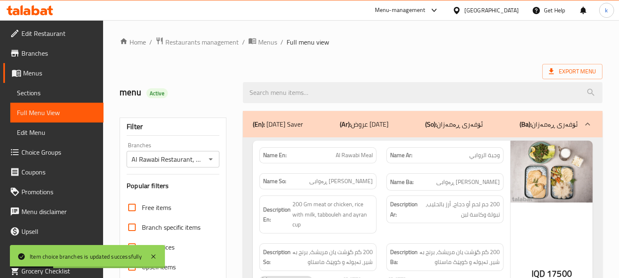
paste input "Meat Cheese Burger"
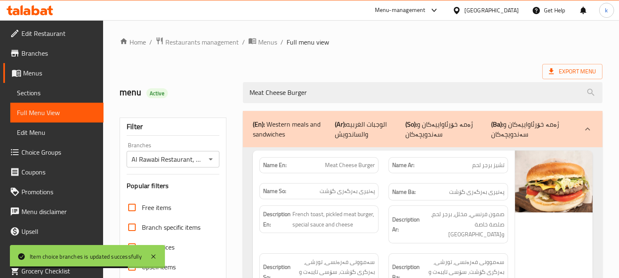
type input "Meat Cheese Burger"
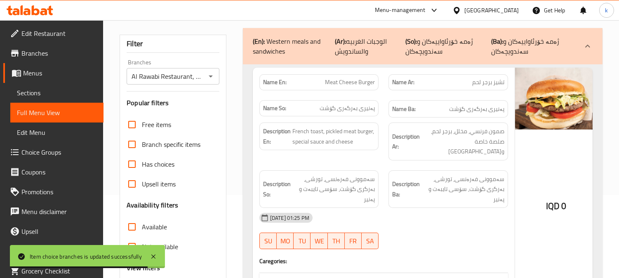
scroll to position [153, 0]
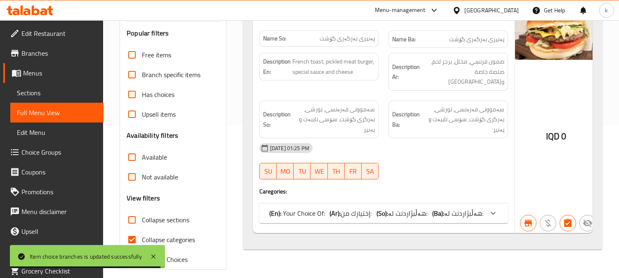
click at [168, 241] on span "Collapse categories" at bounding box center [168, 240] width 53 height 10
click at [142, 241] on input "Collapse categories" at bounding box center [132, 240] width 20 height 20
checkbox input "false"
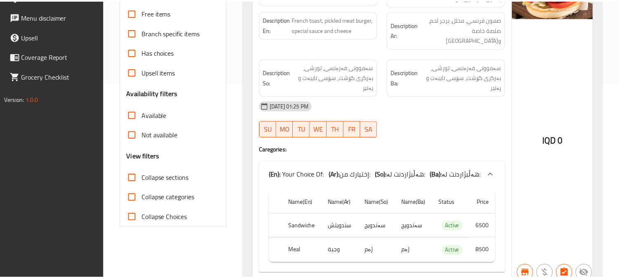
scroll to position [223, 0]
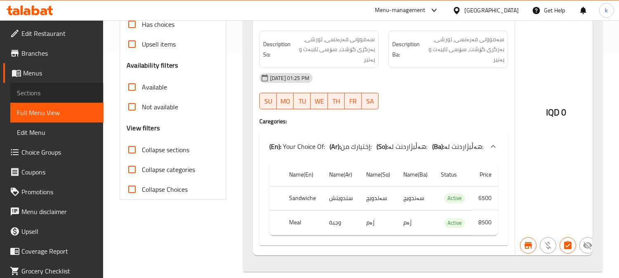
click at [72, 90] on span "Sections" at bounding box center [57, 93] width 80 height 10
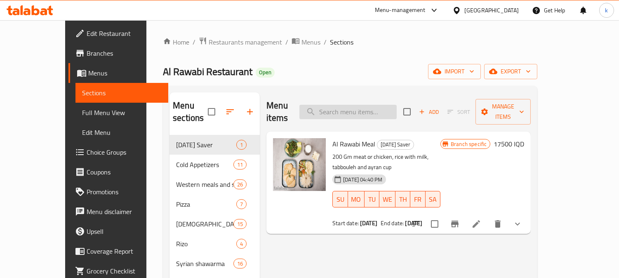
click at [366, 110] on input "search" at bounding box center [348, 112] width 97 height 14
paste input "Chicken Burger"
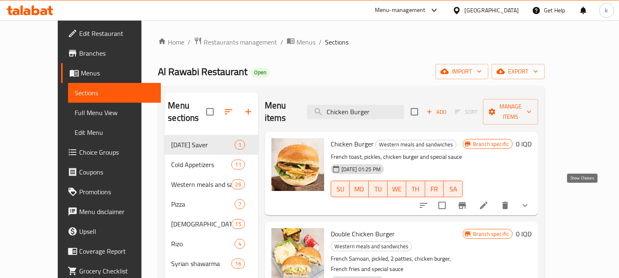
type input "Chicken Burger"
click at [530, 201] on icon "show more" at bounding box center [525, 206] width 10 height 10
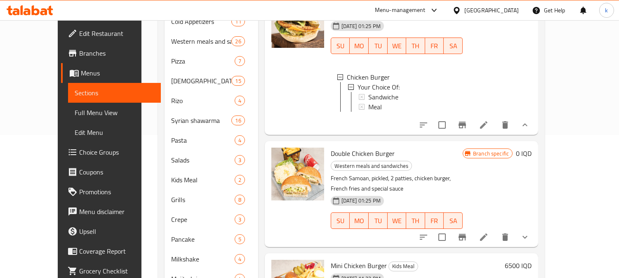
scroll to position [153, 0]
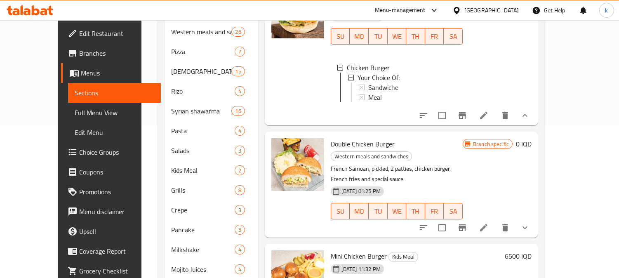
click at [75, 114] on span "Full Menu View" at bounding box center [115, 113] width 80 height 10
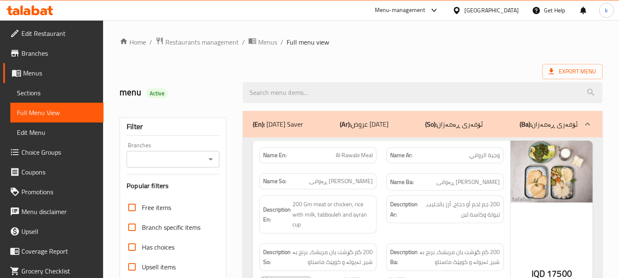
click at [166, 161] on input "Branches" at bounding box center [166, 160] width 74 height 12
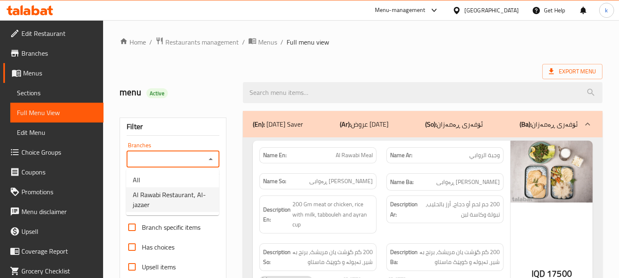
click at [186, 201] on span "Al Rawabi Restaurant, Al-jazaer" at bounding box center [173, 200] width 80 height 20
type input "Al Rawabi Restaurant, Al-jazaer"
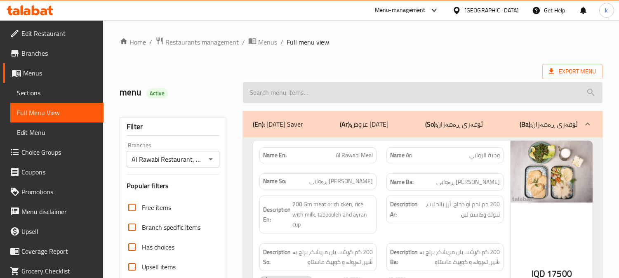
click input "search"
paste input "Chicken Burger"
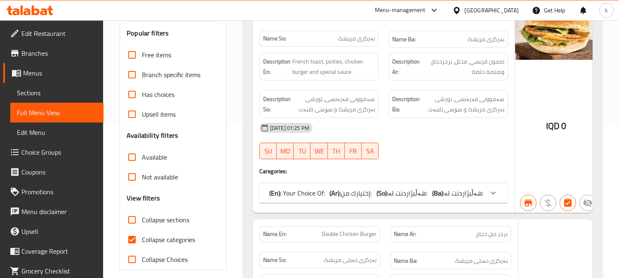
scroll to position [229, 0]
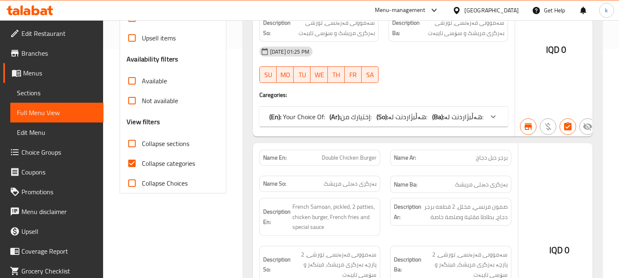
type input "Chicken Burger"
click span "إختيارك من:"
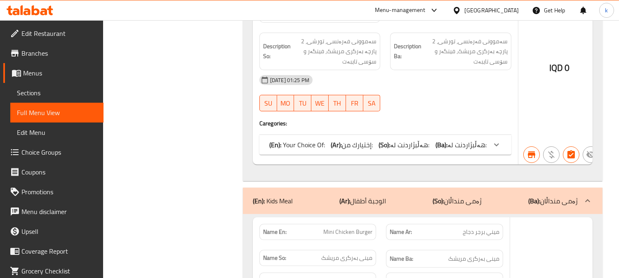
scroll to position [468, 0]
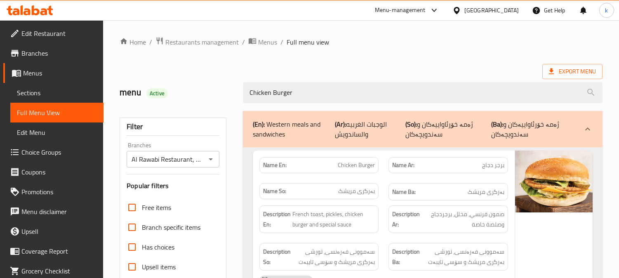
scroll to position [611, 0]
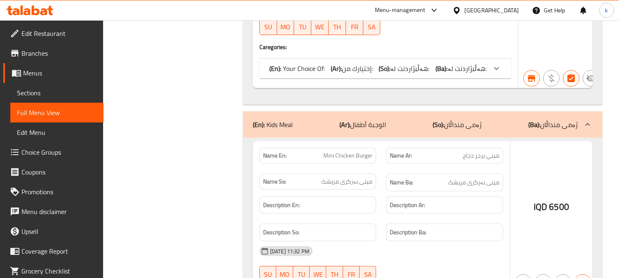
click at [356, 130] on p "(Ar): الوجبة أطفال" at bounding box center [363, 125] width 47 height 10
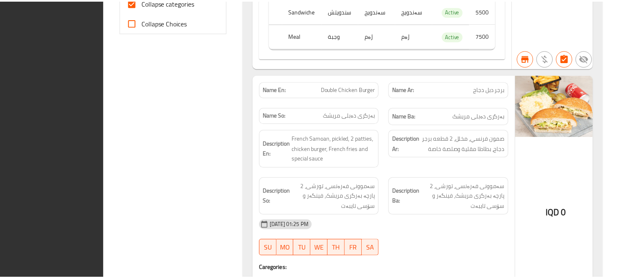
scroll to position [481, 0]
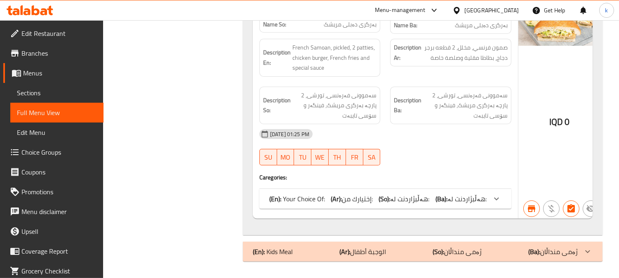
click at [34, 97] on span "Sections" at bounding box center [57, 93] width 80 height 10
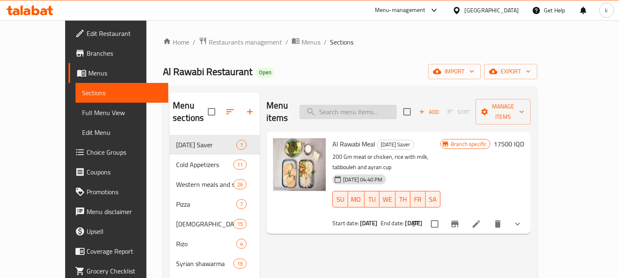
click at [366, 105] on input "search" at bounding box center [348, 112] width 97 height 14
paste input "Double Meat Burger"
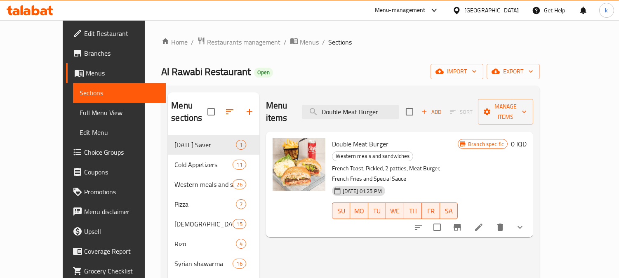
type input "Double Meat Burger"
click at [80, 115] on span "Full Menu View" at bounding box center [120, 113] width 80 height 10
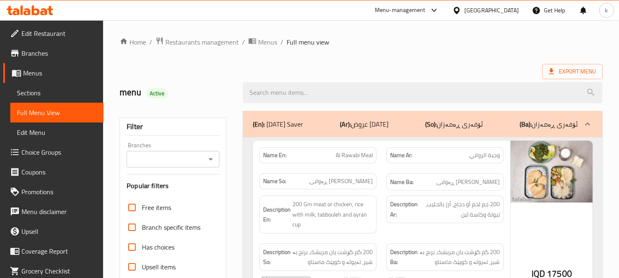
click at [168, 162] on input "Branches" at bounding box center [166, 160] width 74 height 12
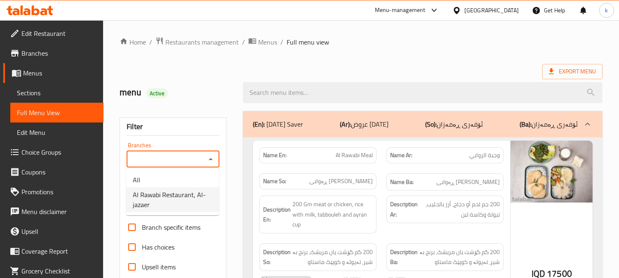
click at [173, 196] on span "Al Rawabi Restaurant, Al-jazaer" at bounding box center [173, 200] width 80 height 20
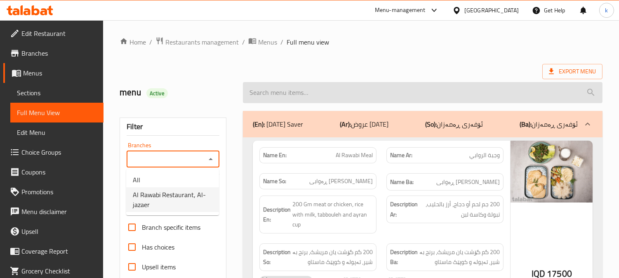
type input "Al Rawabi Restaurant, Al-jazaer"
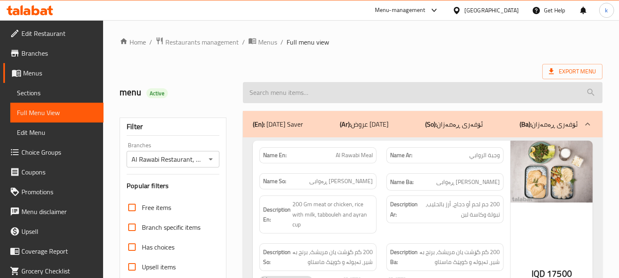
paste input "Double Meat Burger"
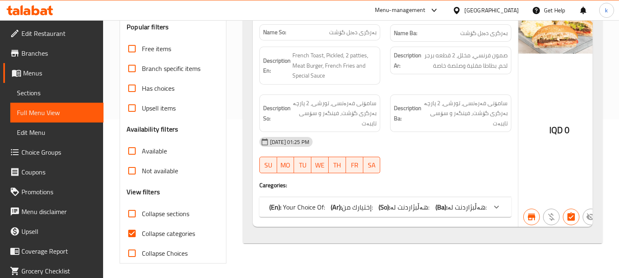
scroll to position [161, 0]
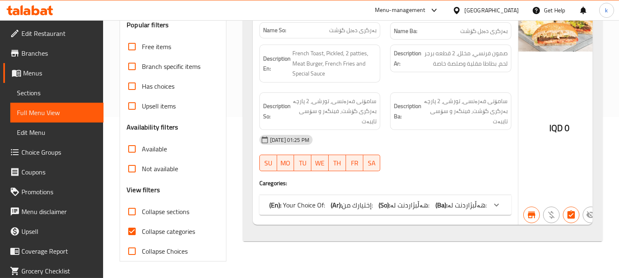
type input "Double Meat Burger"
click at [157, 229] on span "Collapse categories" at bounding box center [168, 232] width 53 height 10
click at [142, 229] on input "Collapse categories" at bounding box center [132, 232] width 20 height 20
checkbox input "false"
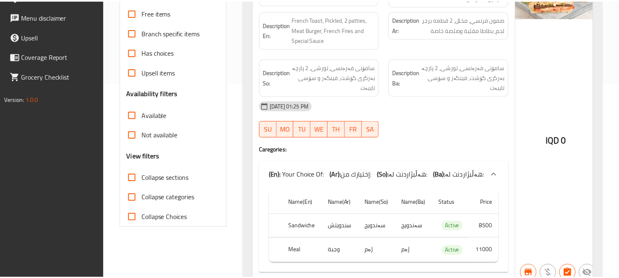
scroll to position [233, 0]
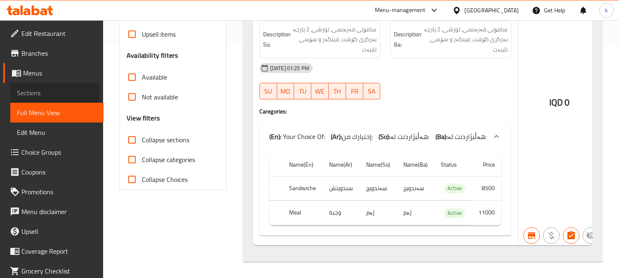
click at [54, 92] on span "Sections" at bounding box center [57, 93] width 80 height 10
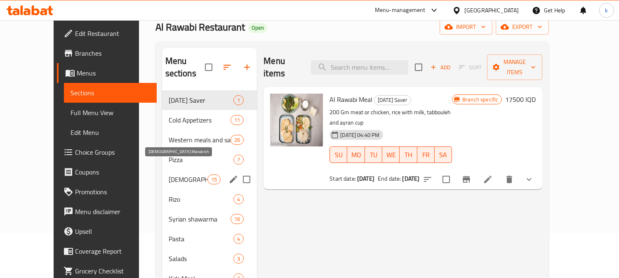
scroll to position [76, 0]
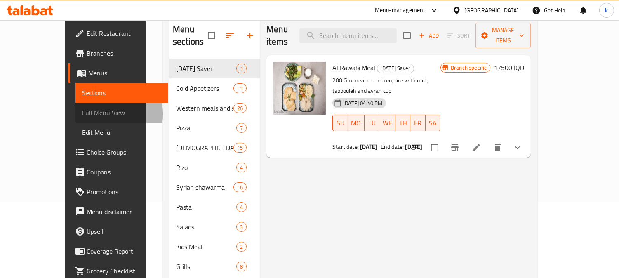
click at [82, 114] on span "Full Menu View" at bounding box center [122, 113] width 80 height 10
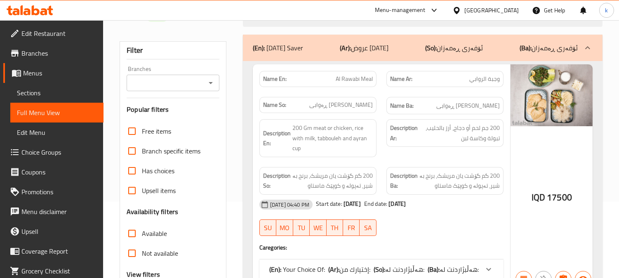
click at [72, 101] on link "Sections" at bounding box center [56, 93] width 93 height 20
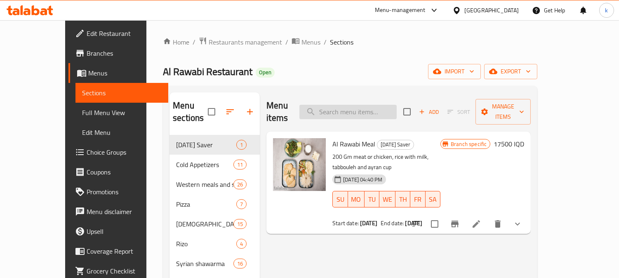
paste input "[PERSON_NAME]"
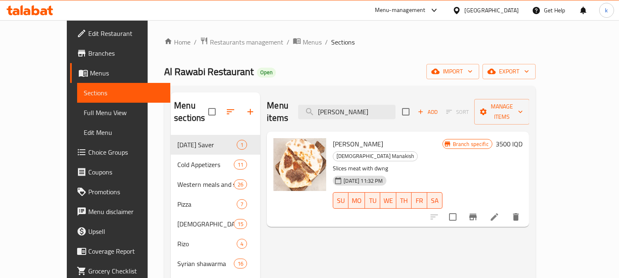
type input "[PERSON_NAME]"
click at [526, 207] on div at bounding box center [476, 217] width 102 height 20
click at [477, 214] on icon "Branch-specific-item" at bounding box center [473, 217] width 7 height 7
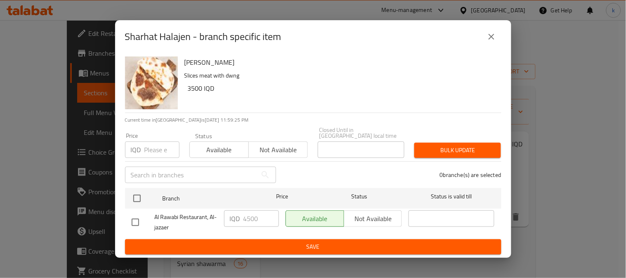
click at [494, 51] on div "Sharhat Halajen - branch specific item" at bounding box center [313, 36] width 396 height 33
click at [493, 35] on icon "close" at bounding box center [492, 37] width 10 height 10
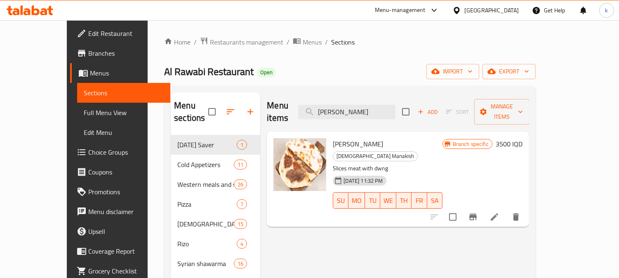
click at [523, 138] on h6 "3500 IQD" at bounding box center [509, 144] width 27 height 12
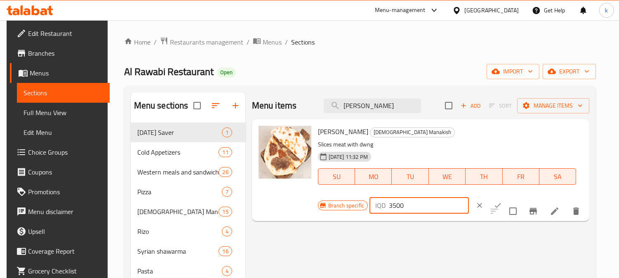
drag, startPoint x: 391, startPoint y: 206, endPoint x: 382, endPoint y: 206, distance: 9.5
click at [382, 206] on div "IQD 3500 ​" at bounding box center [419, 205] width 99 height 17
type input "4500"
click at [489, 206] on button "ok" at bounding box center [498, 205] width 18 height 18
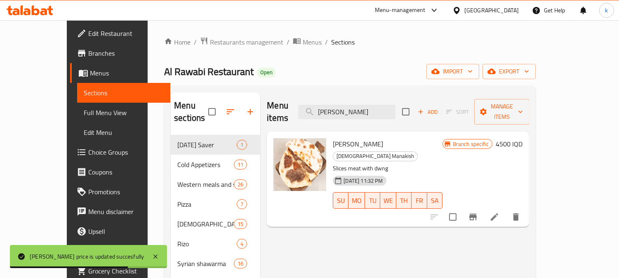
click at [84, 114] on span "Full Menu View" at bounding box center [124, 113] width 80 height 10
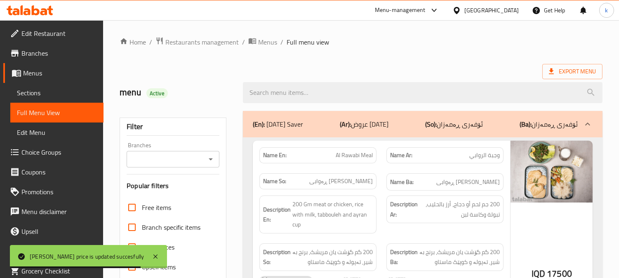
click at [160, 156] on input "Branches" at bounding box center [166, 160] width 74 height 12
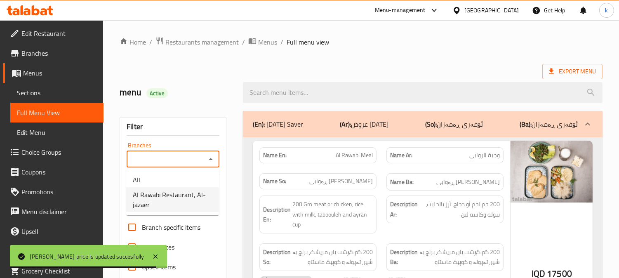
drag, startPoint x: 180, startPoint y: 203, endPoint x: 270, endPoint y: 123, distance: 120.8
click at [180, 203] on span "Al Rawabi Restaurant, Al-jazaer" at bounding box center [173, 200] width 80 height 20
type input "Al Rawabi Restaurant, Al-jazaer"
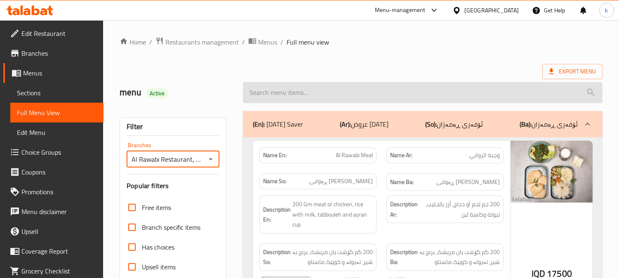
click at [288, 95] on input "search" at bounding box center [423, 92] width 360 height 21
paste input "[PERSON_NAME]"
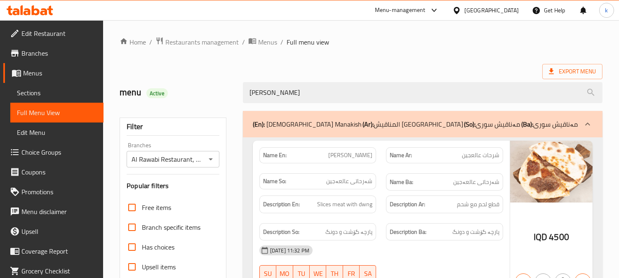
type input "[PERSON_NAME]"
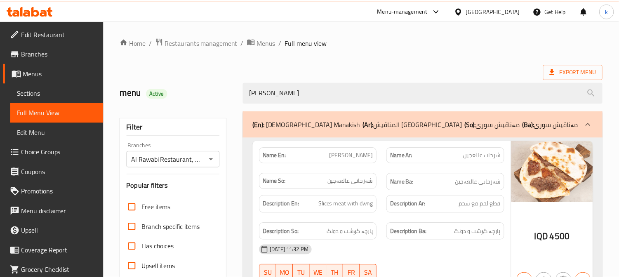
scroll to position [161, 0]
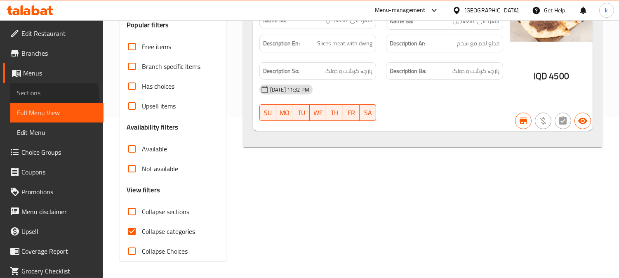
click at [32, 100] on link "Sections" at bounding box center [56, 93] width 93 height 20
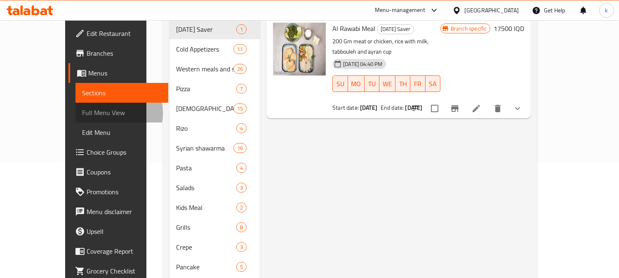
click at [82, 113] on span "Full Menu View" at bounding box center [122, 113] width 80 height 10
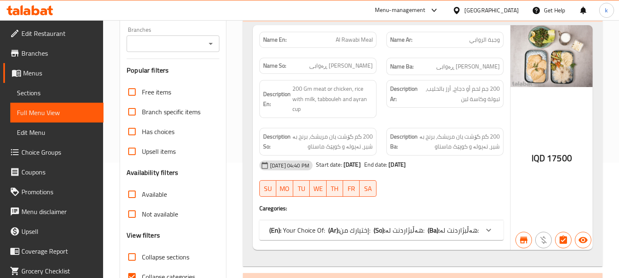
click at [177, 50] on input "Branches" at bounding box center [166, 44] width 74 height 12
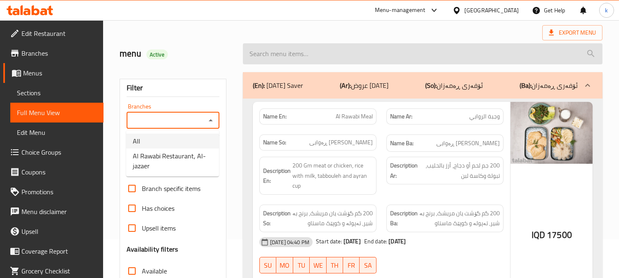
click at [177, 153] on span "Al Rawabi Restaurant, Al-jazaer" at bounding box center [173, 161] width 80 height 20
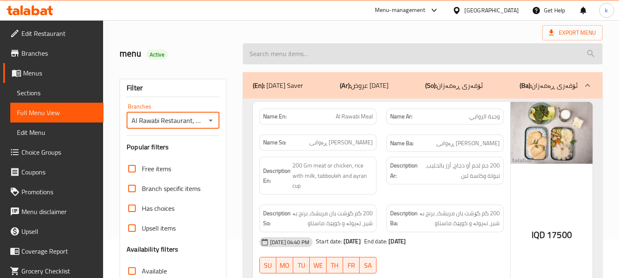
type input "Al Rawabi Restaurant, Al-jazaer"
paste input "Meat Burger"
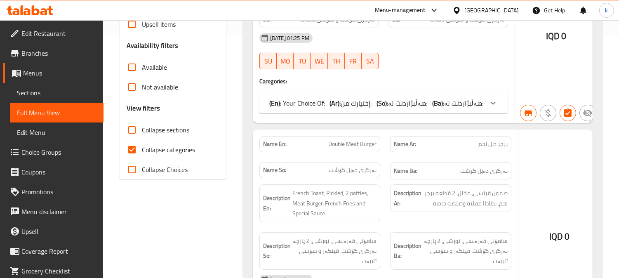
scroll to position [268, 0]
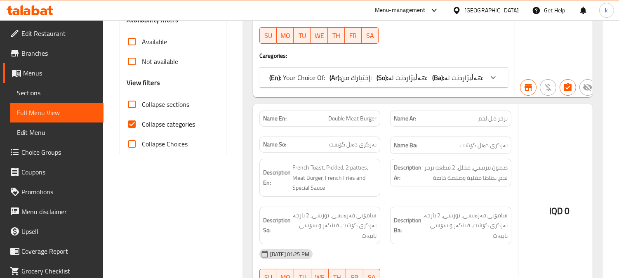
type input "Meat Burger"
click at [388, 76] on b "(So):" at bounding box center [383, 77] width 12 height 12
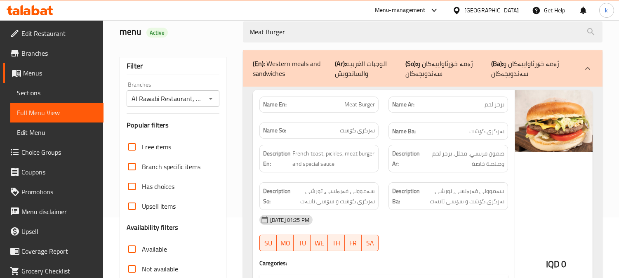
scroll to position [0, 0]
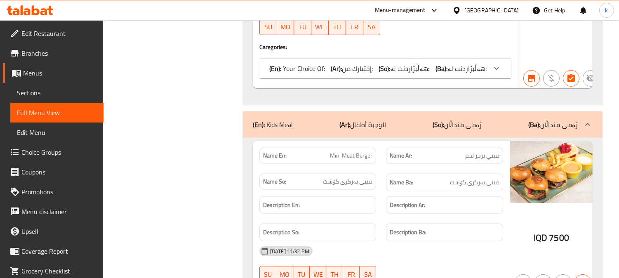
click at [390, 115] on div "(En): Kids Meal (Ar): الوجبة أطفال (So): ژەمی منداڵان (Ba): ژەمی منداڵان" at bounding box center [423, 124] width 360 height 26
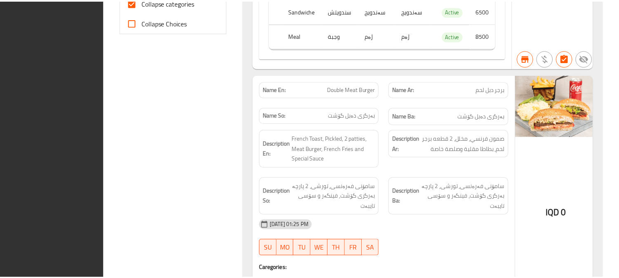
scroll to position [481, 0]
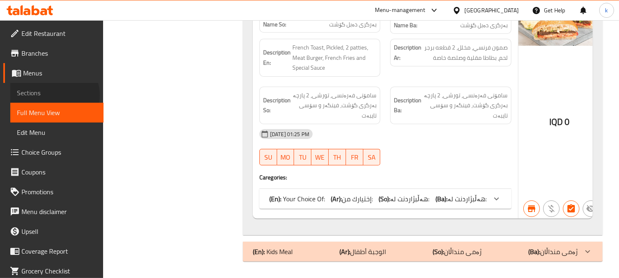
click at [54, 95] on span "Sections" at bounding box center [57, 93] width 80 height 10
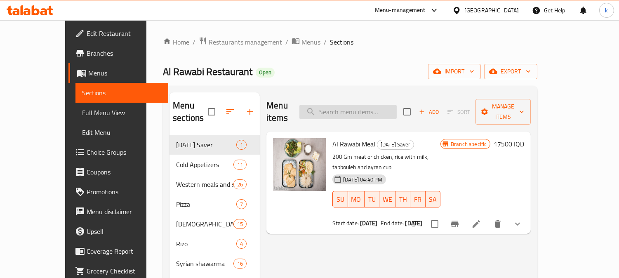
click at [374, 111] on input "search" at bounding box center [348, 112] width 97 height 14
paste input "Mexican Chicken"
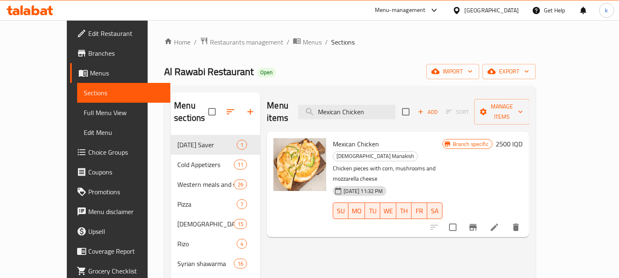
type input "Mexican Chicken"
click at [483, 218] on button "Branch-specific-item" at bounding box center [473, 228] width 20 height 20
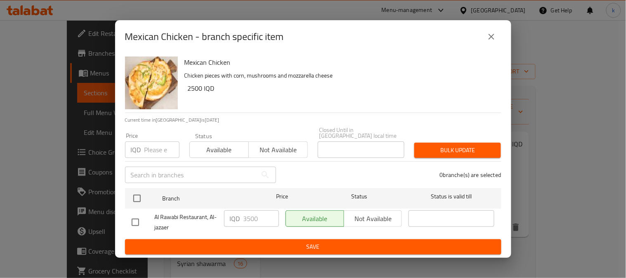
click at [560, 164] on div "Mexican Chicken - branch specific item Mexican Chicken Chicken pieces with corn…" at bounding box center [313, 139] width 626 height 278
click at [488, 45] on button "close" at bounding box center [492, 37] width 20 height 20
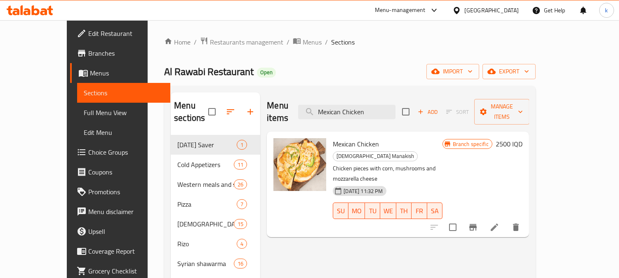
click at [523, 138] on h6 "2500 IQD" at bounding box center [509, 144] width 27 height 12
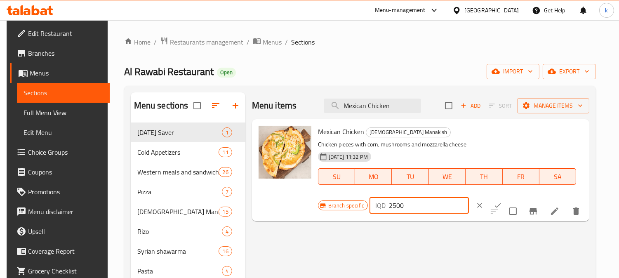
drag, startPoint x: 385, startPoint y: 203, endPoint x: 380, endPoint y: 206, distance: 6.3
click at [380, 206] on div "IQD 2500 ​" at bounding box center [419, 205] width 99 height 17
type input "3500"
click at [489, 211] on button "ok" at bounding box center [498, 205] width 18 height 18
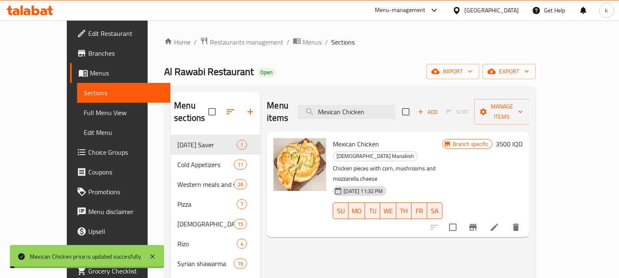
click at [84, 109] on span "Full Menu View" at bounding box center [124, 113] width 80 height 10
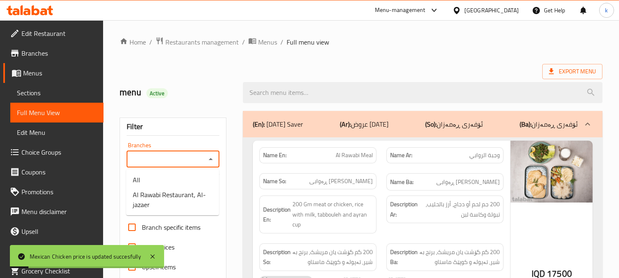
click at [174, 154] on input "Branches" at bounding box center [166, 160] width 74 height 12
click at [178, 191] on span "Al Rawabi Restaurant, Al-jazaer" at bounding box center [173, 200] width 80 height 20
type input "Al Rawabi Restaurant, Al-jazaer"
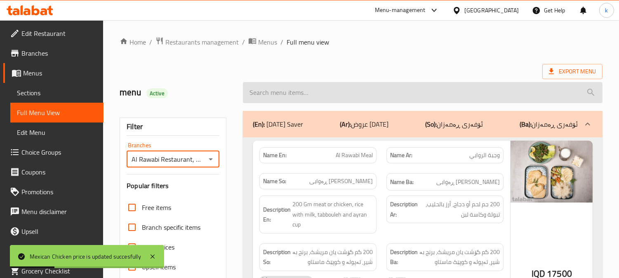
click at [306, 97] on input "search" at bounding box center [423, 92] width 360 height 21
paste input "Mexican Chicken"
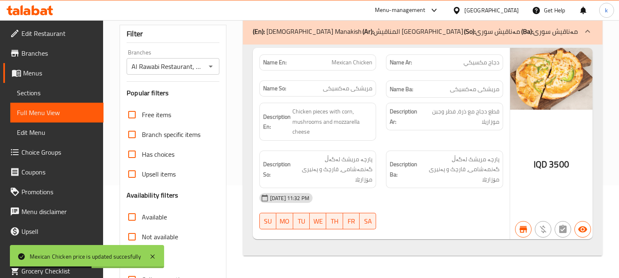
scroll to position [153, 0]
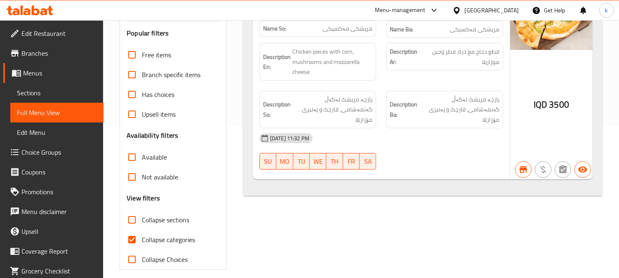
type input "Mexican Chicken"
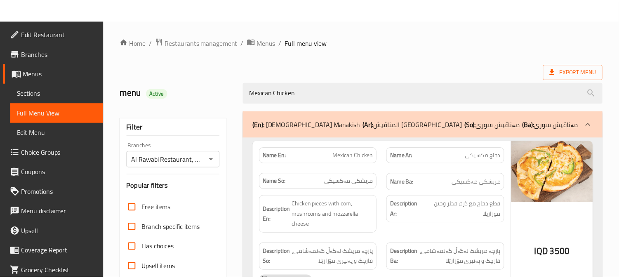
scroll to position [161, 0]
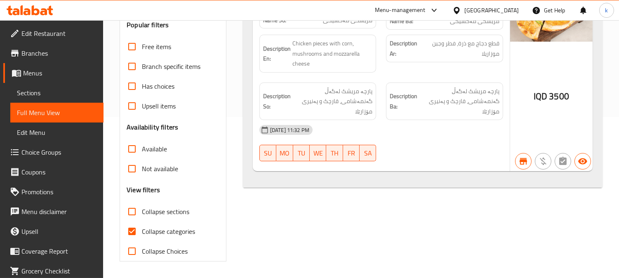
click at [52, 98] on link "Sections" at bounding box center [56, 93] width 93 height 20
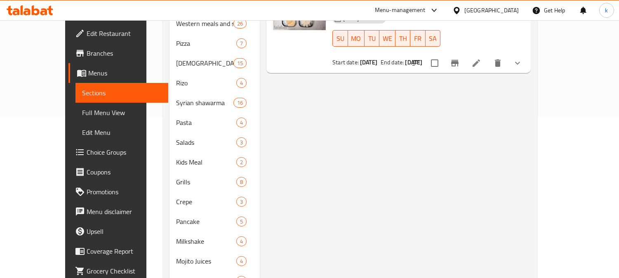
scroll to position [116, 0]
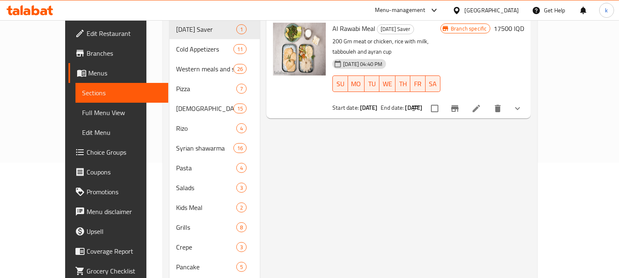
click at [82, 111] on span "Full Menu View" at bounding box center [122, 113] width 80 height 10
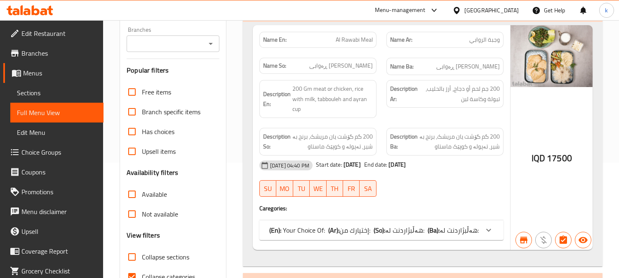
click at [170, 38] on input "Branches" at bounding box center [166, 44] width 74 height 12
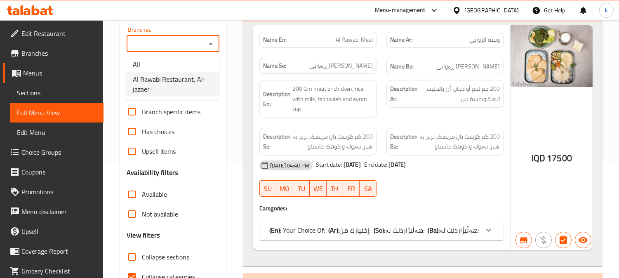
drag, startPoint x: 184, startPoint y: 85, endPoint x: 216, endPoint y: 95, distance: 33.5
click at [185, 85] on span "Al Rawabi Restaurant, Al-jazaer" at bounding box center [173, 84] width 80 height 20
type input "Al Rawabi Restaurant, Al-jazaer"
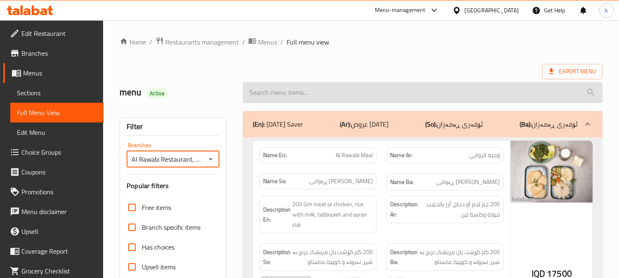
click at [304, 96] on input "search" at bounding box center [423, 92] width 360 height 21
paste input "Shamia Safeeha"
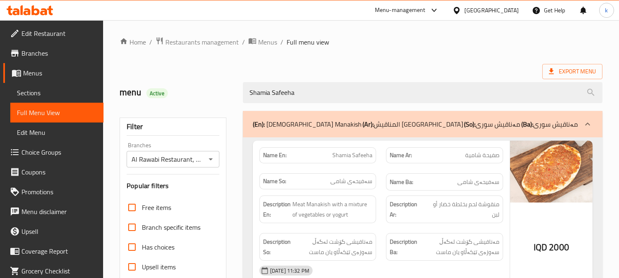
type input "Shamia Safeeha"
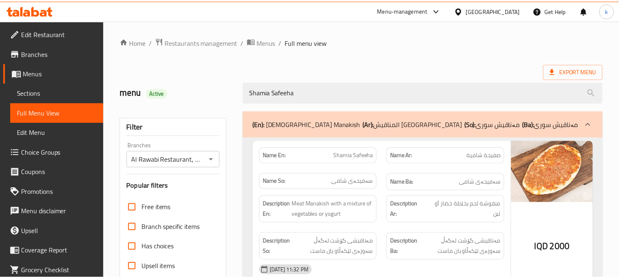
scroll to position [161, 0]
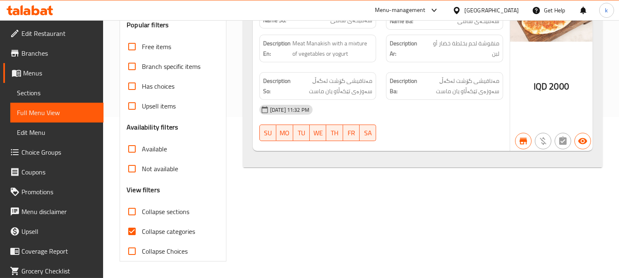
click at [47, 94] on span "Sections" at bounding box center [57, 93] width 80 height 10
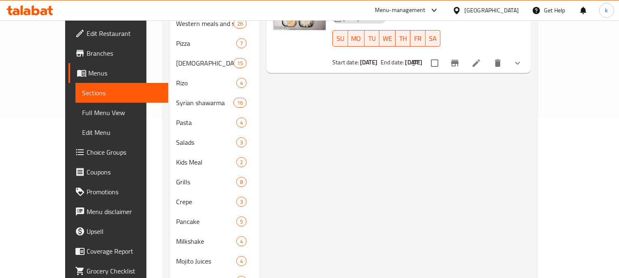
scroll to position [116, 0]
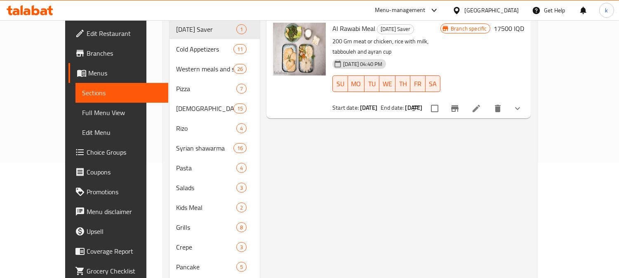
click at [82, 110] on span "Full Menu View" at bounding box center [122, 113] width 80 height 10
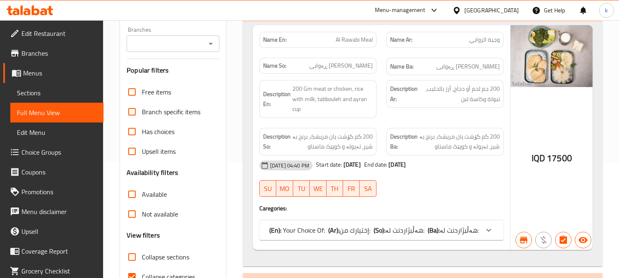
scroll to position [39, 0]
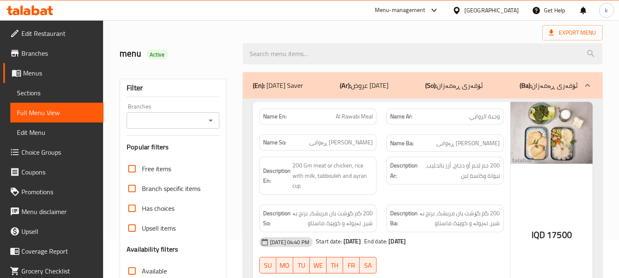
click at [156, 121] on input "Branches" at bounding box center [166, 121] width 74 height 12
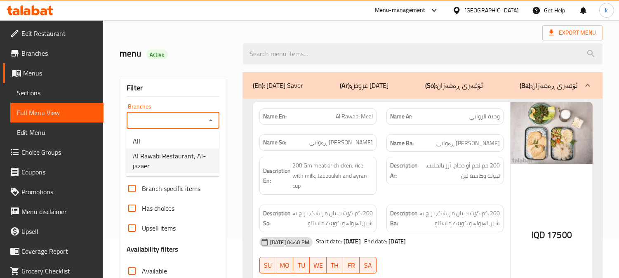
click at [168, 153] on span "Al Rawabi Restaurant, Al-jazaer" at bounding box center [173, 161] width 80 height 20
type input "Al Rawabi Restaurant, Al-jazaer"
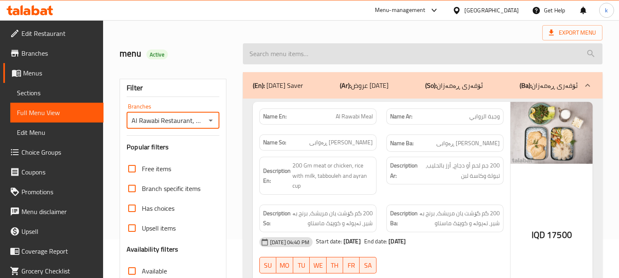
click at [335, 58] on input "search" at bounding box center [423, 53] width 360 height 21
paste input "Coca-Cola"
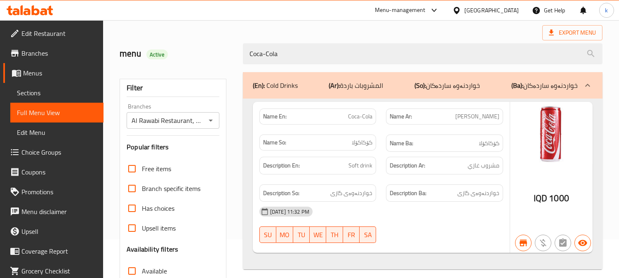
type input "Coca-Cola"
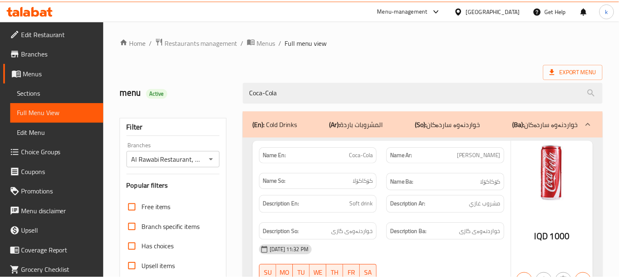
scroll to position [161, 0]
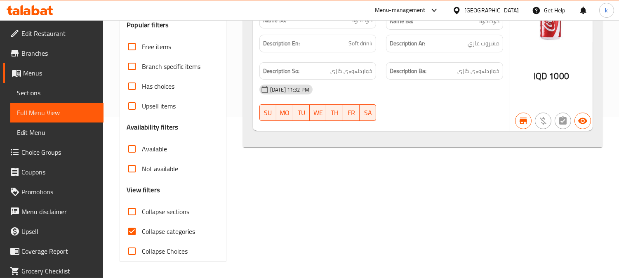
click at [27, 89] on span "Sections" at bounding box center [57, 93] width 80 height 10
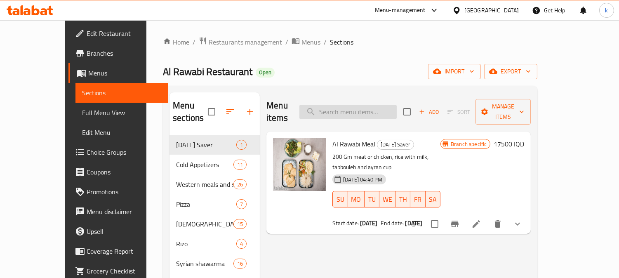
click at [382, 111] on input "search" at bounding box center [348, 112] width 97 height 14
paste input "[PERSON_NAME]"
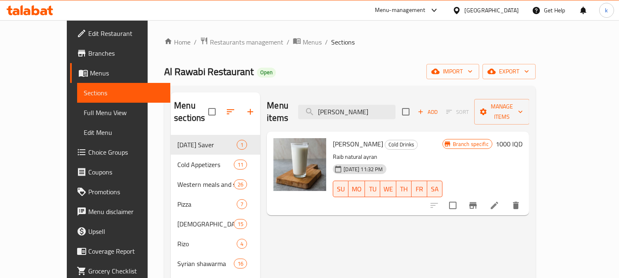
type input "[PERSON_NAME]"
click at [523, 138] on h6 "1000 IQD" at bounding box center [509, 144] width 27 height 12
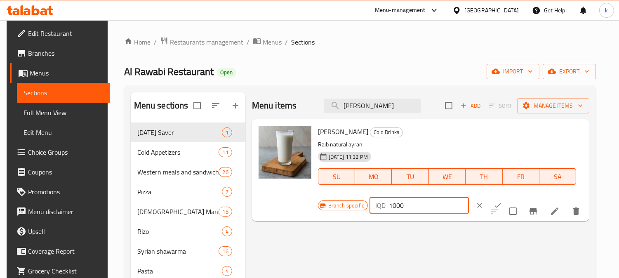
click at [392, 206] on input "1000" at bounding box center [429, 205] width 80 height 17
type input "1500"
click at [494, 209] on icon "ok" at bounding box center [498, 205] width 8 height 8
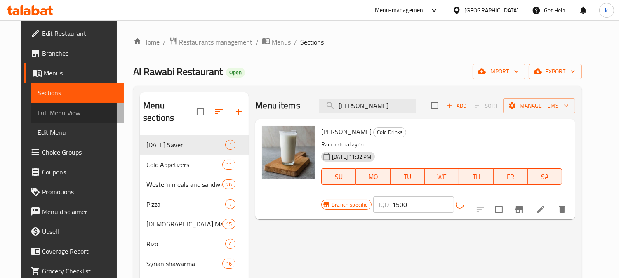
click at [57, 109] on span "Full Menu View" at bounding box center [78, 113] width 80 height 10
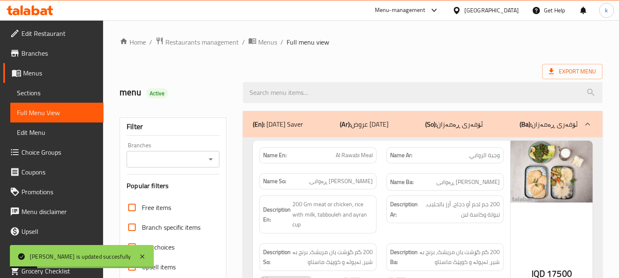
click at [164, 159] on input "Branches" at bounding box center [166, 160] width 74 height 12
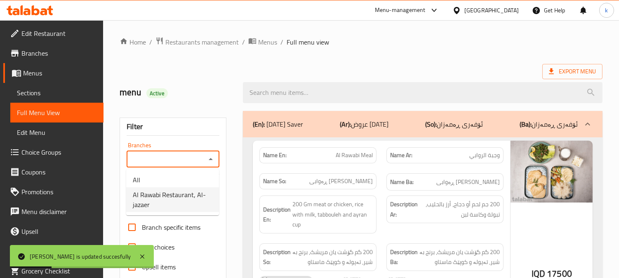
click at [172, 195] on span "Al Rawabi Restaurant, Al-jazaer" at bounding box center [173, 200] width 80 height 20
type input "Al Rawabi Restaurant, Al-jazaer"
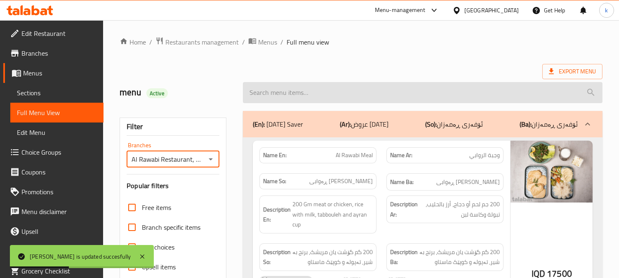
click at [296, 97] on input "search" at bounding box center [423, 92] width 360 height 21
paste input "[PERSON_NAME]"
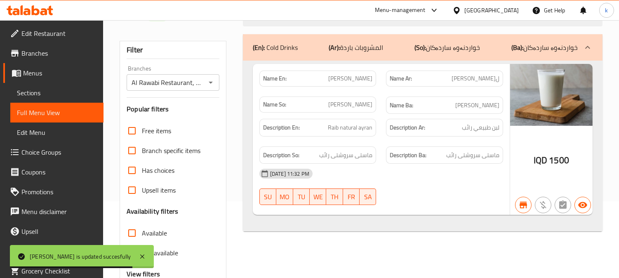
scroll to position [8, 0]
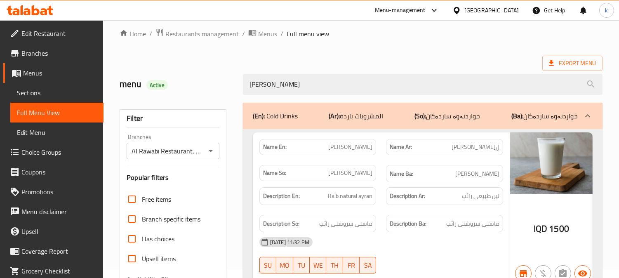
type input "[PERSON_NAME]"
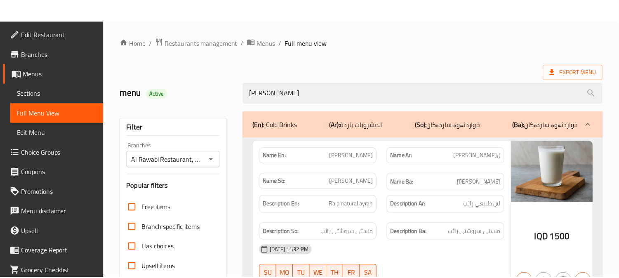
scroll to position [161, 0]
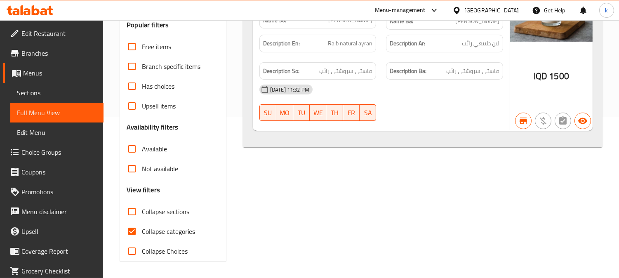
click at [26, 94] on span "Sections" at bounding box center [57, 93] width 80 height 10
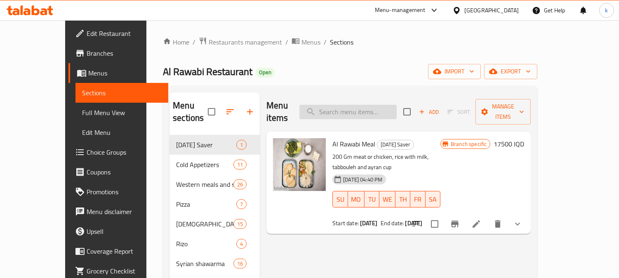
click at [376, 106] on input "search" at bounding box center [348, 112] width 97 height 14
paste input "Meat Arayes With Cheese"
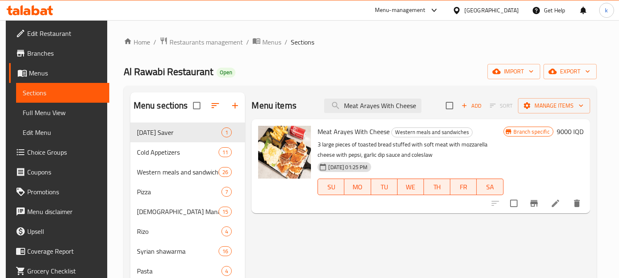
type input "Meat Arayes With Cheese"
click at [538, 204] on icon "Branch-specific-item" at bounding box center [534, 203] width 7 height 7
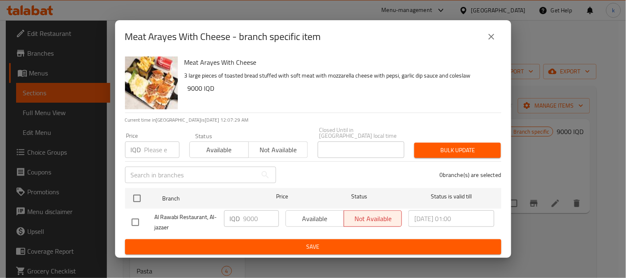
click at [558, 161] on div "Meat Arayes With Cheese - branch specific item Meat Arayes With Cheese 3 large …" at bounding box center [313, 139] width 626 height 278
click at [491, 35] on icon "close" at bounding box center [492, 37] width 10 height 10
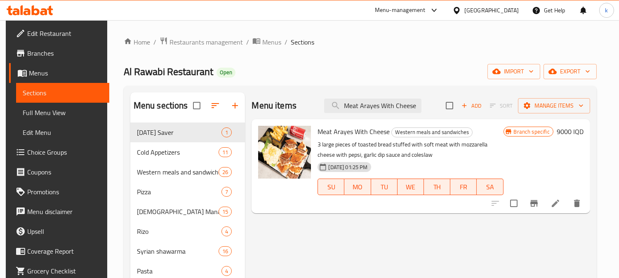
click at [40, 117] on span "Full Menu View" at bounding box center [63, 113] width 80 height 10
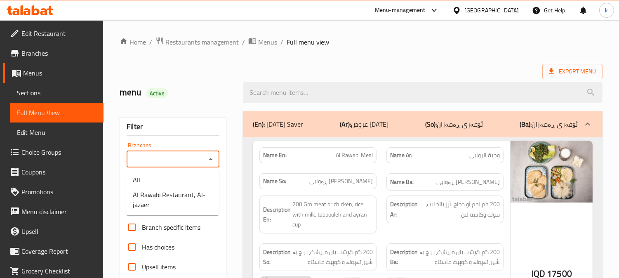
click at [172, 157] on input "Branches" at bounding box center [166, 160] width 74 height 12
click at [173, 192] on span "Al Rawabi Restaurant, Al-jazaer" at bounding box center [173, 200] width 80 height 20
type input "Al Rawabi Restaurant, Al-jazaer"
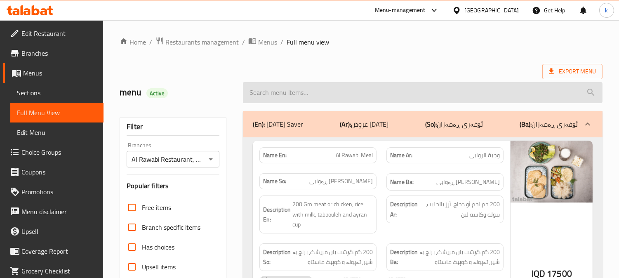
click at [329, 94] on input "search" at bounding box center [423, 92] width 360 height 21
paste input "Meat Arayes With Cheese"
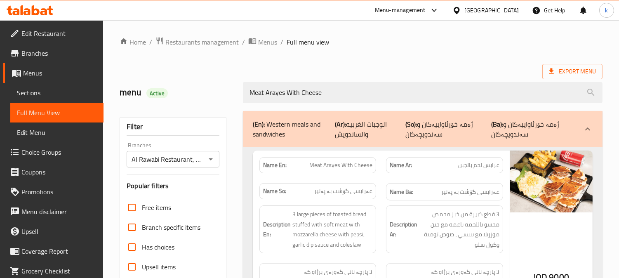
scroll to position [76, 0]
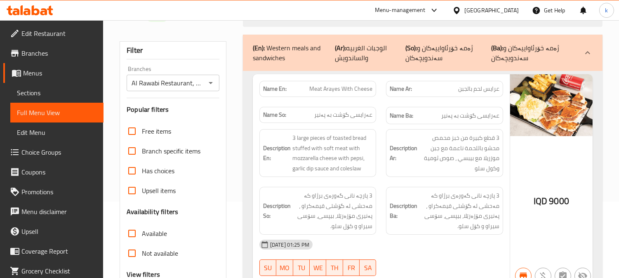
type input "Meat Arayes With Cheese"
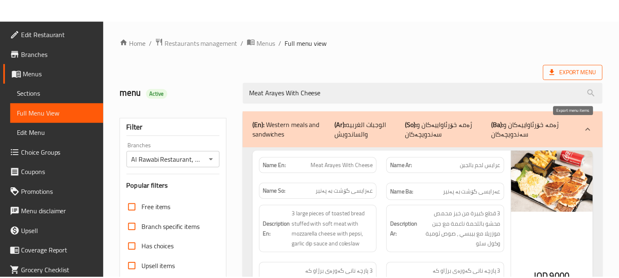
scroll to position [161, 0]
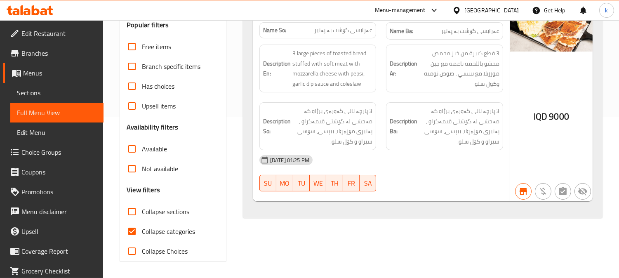
click at [46, 92] on span "Sections" at bounding box center [57, 93] width 80 height 10
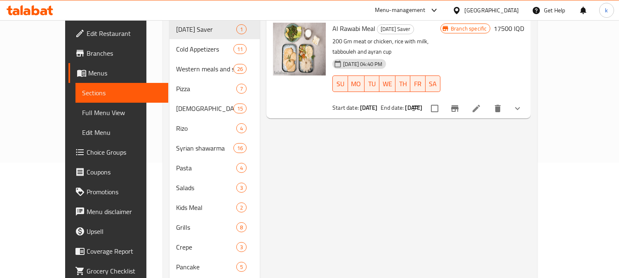
click at [82, 114] on span "Full Menu View" at bounding box center [122, 113] width 80 height 10
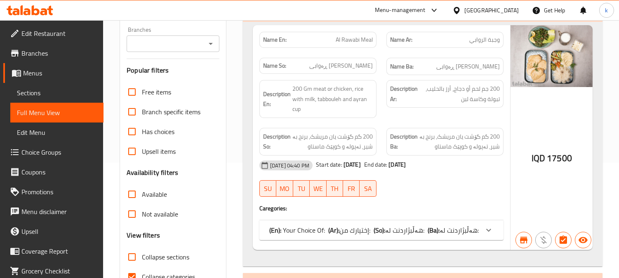
click at [163, 39] on input "Branches" at bounding box center [166, 44] width 74 height 12
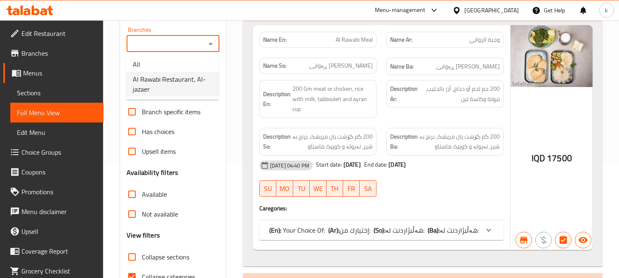
click at [184, 83] on span "Al Rawabi Restaurant, Al-jazaer" at bounding box center [173, 84] width 80 height 20
type input "Al Rawabi Restaurant, Al-jazaer"
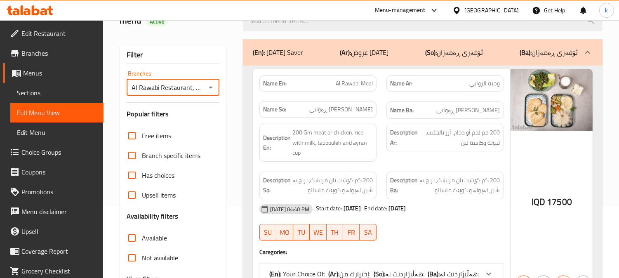
scroll to position [39, 0]
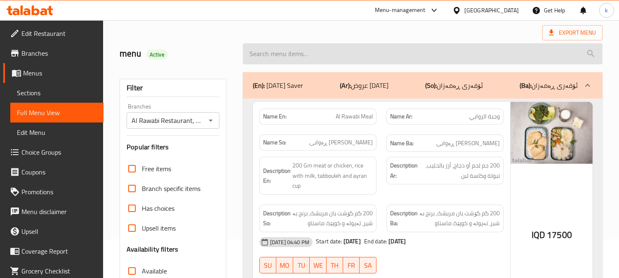
click at [291, 59] on input "search" at bounding box center [423, 53] width 360 height 21
paste input "Meat Cheese Burger"
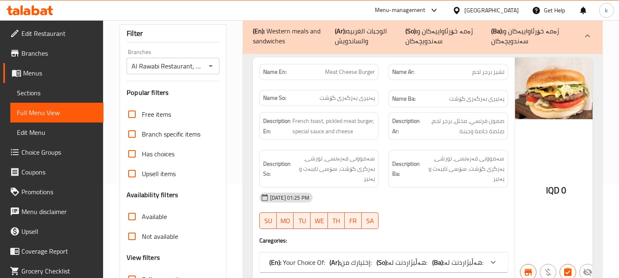
scroll to position [116, 0]
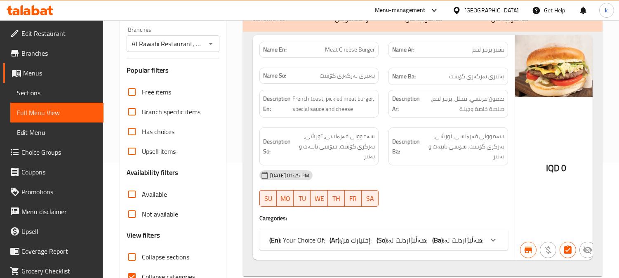
type input "Meat Cheese Burger"
click at [405, 233] on div "(En): Your Choice Of: (Ar): إختيارك من: (So): هەڵبژاردنت لە: (Ba): هەڵبژاردنت ل…" at bounding box center [384, 240] width 249 height 20
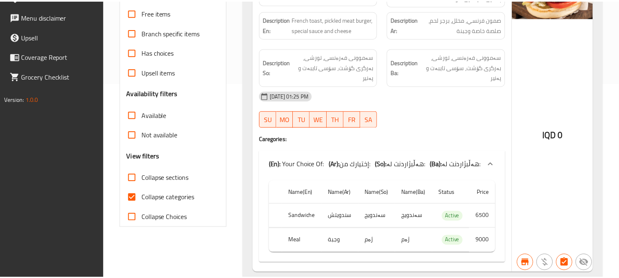
scroll to position [223, 0]
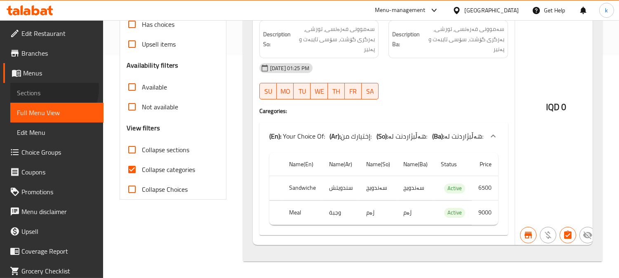
click at [50, 89] on span "Sections" at bounding box center [57, 93] width 80 height 10
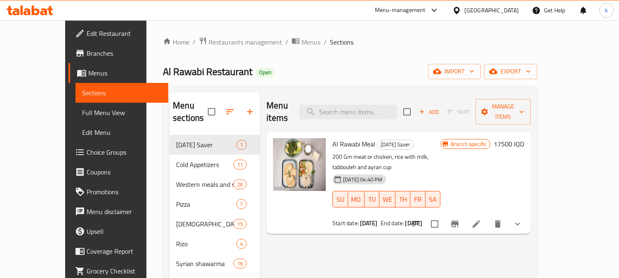
click at [82, 114] on span "Full Menu View" at bounding box center [122, 113] width 80 height 10
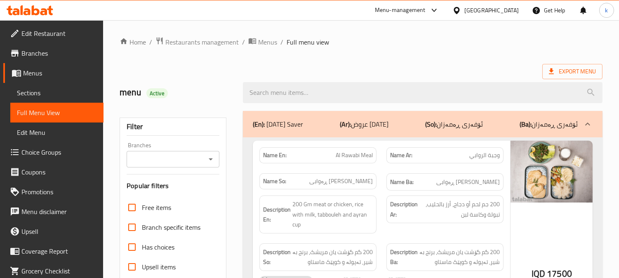
click at [175, 151] on div "Branches" at bounding box center [173, 159] width 93 height 17
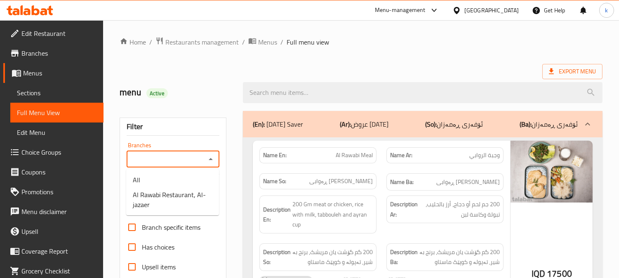
click at [170, 158] on input "Branches" at bounding box center [166, 160] width 74 height 12
click at [180, 200] on span "Al Rawabi Restaurant, Al-jazaer" at bounding box center [173, 200] width 80 height 20
type input "Al Rawabi Restaurant, Al-jazaer"
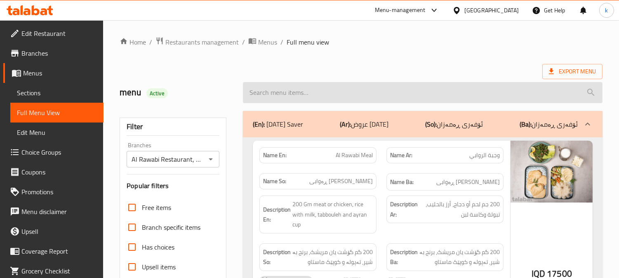
click at [284, 95] on input "search" at bounding box center [423, 92] width 360 height 21
paste input "Muttabal"
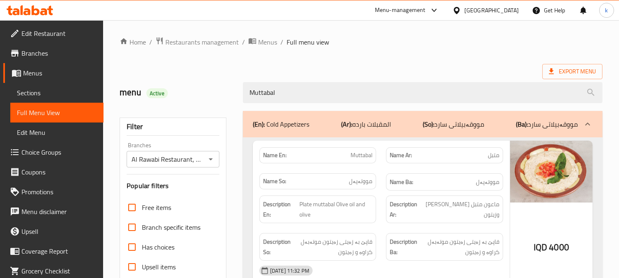
type input "Muttabal"
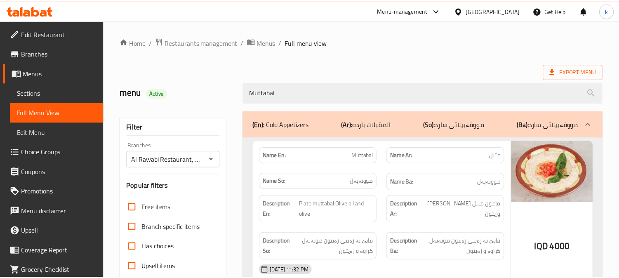
scroll to position [161, 0]
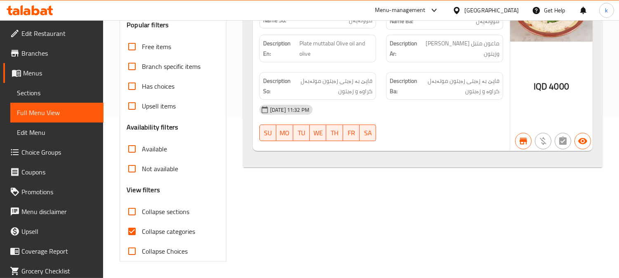
click at [42, 92] on span "Sections" at bounding box center [57, 93] width 80 height 10
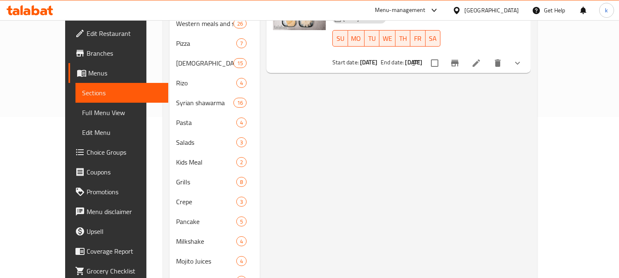
scroll to position [116, 0]
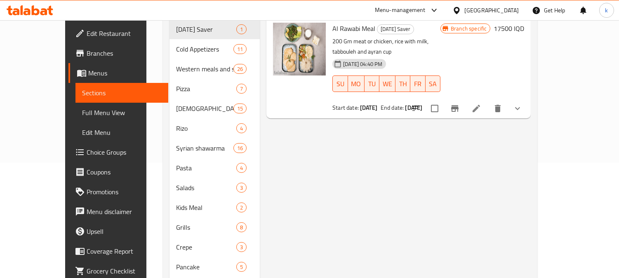
click at [82, 113] on span "Full Menu View" at bounding box center [122, 113] width 80 height 10
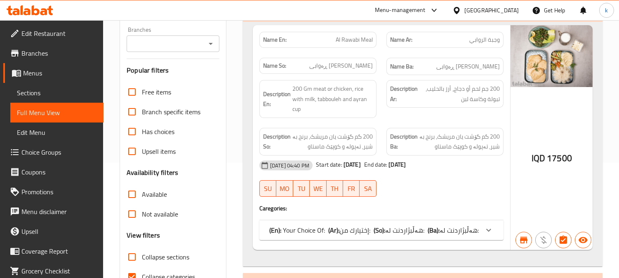
click at [43, 91] on span "Sections" at bounding box center [57, 93] width 80 height 10
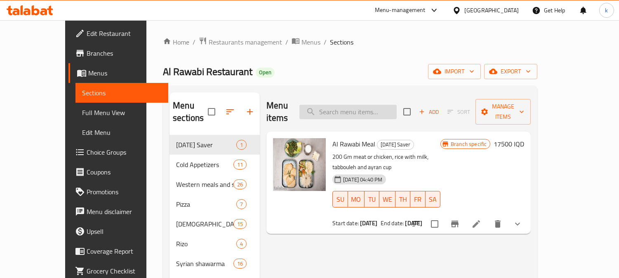
click at [360, 109] on input "search" at bounding box center [348, 112] width 97 height 14
paste input "Hummus"
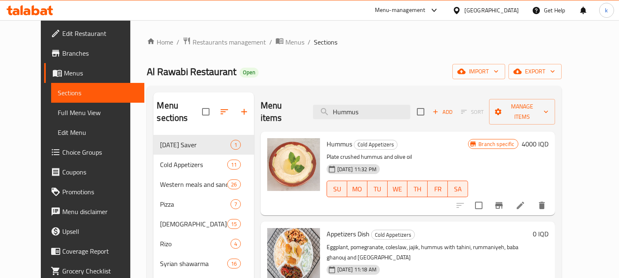
type input "Hummus"
click at [504, 201] on icon "Branch-specific-item" at bounding box center [499, 206] width 10 height 10
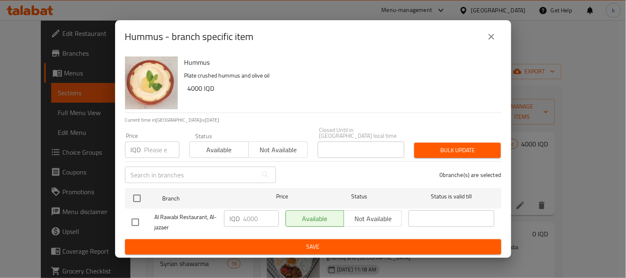
click at [493, 47] on button "close" at bounding box center [492, 37] width 20 height 20
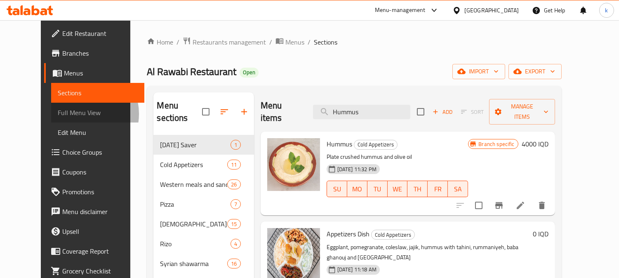
click at [58, 114] on span "Full Menu View" at bounding box center [98, 113] width 80 height 10
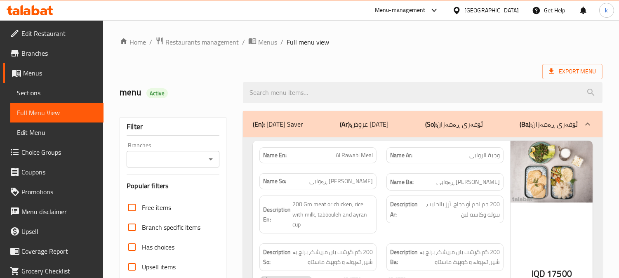
click at [158, 163] on input "Branches" at bounding box center [166, 160] width 74 height 12
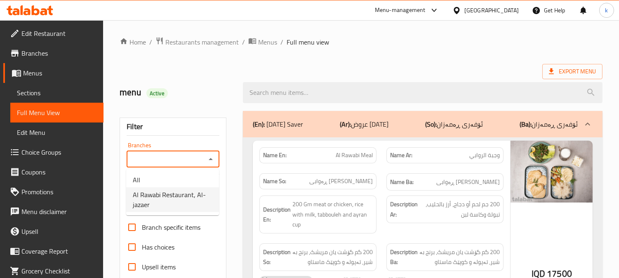
click at [158, 205] on span "Al Rawabi Restaurant, Al-jazaer" at bounding box center [173, 200] width 80 height 20
type input "Al Rawabi Restaurant, Al-jazaer"
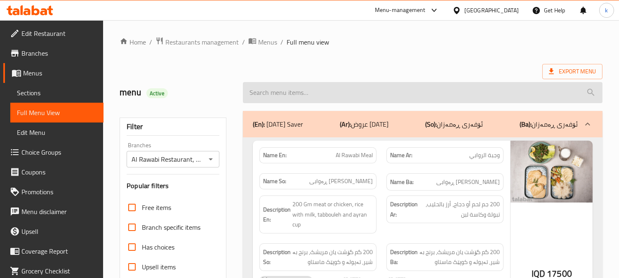
paste input "Hummus"
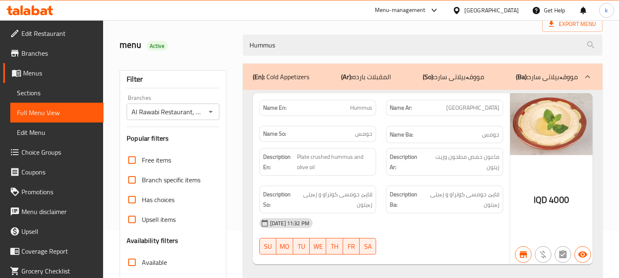
scroll to position [76, 0]
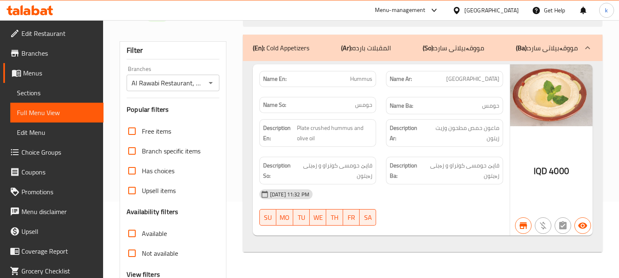
type input "Hummus"
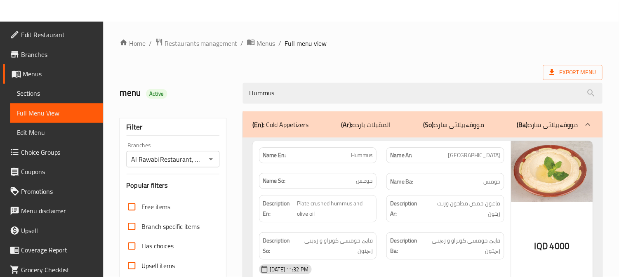
scroll to position [161, 0]
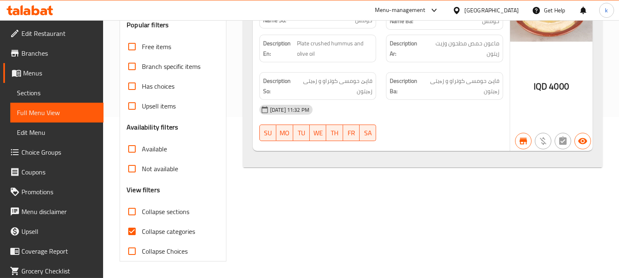
click at [52, 85] on link "Sections" at bounding box center [56, 93] width 93 height 20
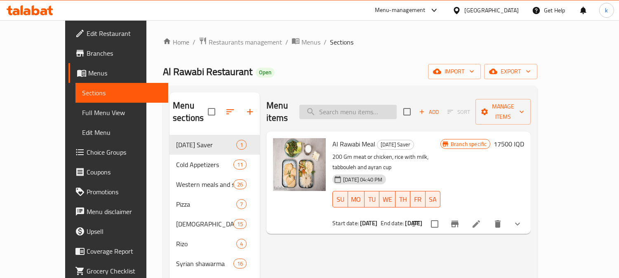
click at [364, 105] on input "search" at bounding box center [348, 112] width 97 height 14
paste input "Apple Salad"
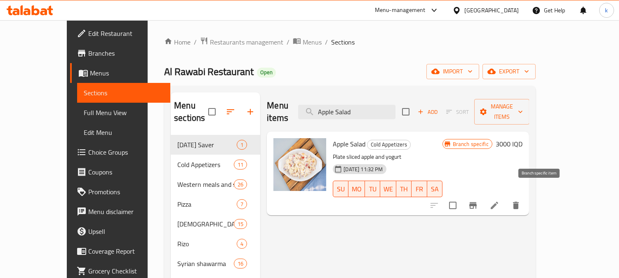
type input "Apple Salad"
click at [478, 201] on icon "Branch-specific-item" at bounding box center [473, 206] width 10 height 10
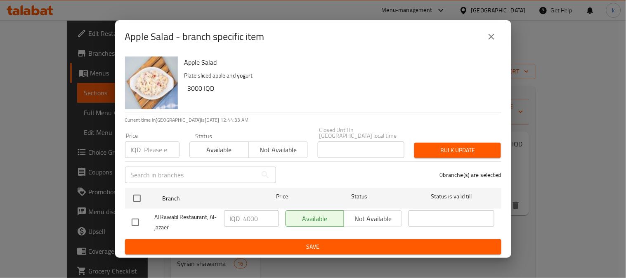
click at [492, 40] on icon "close" at bounding box center [492, 37] width 6 height 6
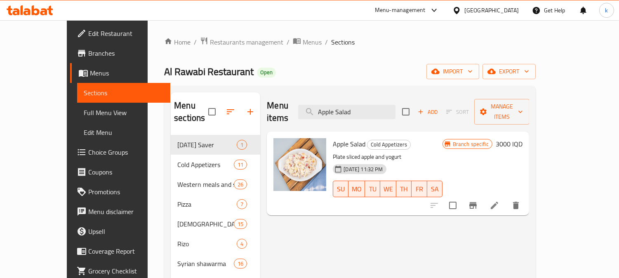
click at [523, 138] on h6 "3000 IQD" at bounding box center [509, 144] width 27 height 12
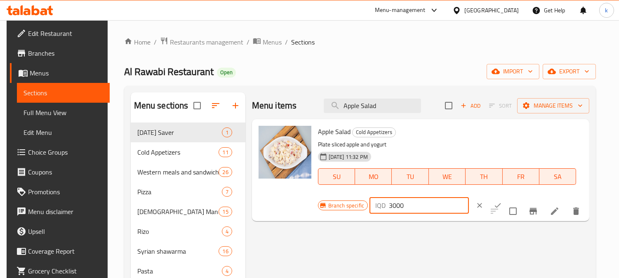
drag, startPoint x: 386, startPoint y: 204, endPoint x: 391, endPoint y: 204, distance: 5.0
click at [391, 204] on input "3000" at bounding box center [429, 205] width 80 height 17
type input "4000"
click at [494, 207] on icon "ok" at bounding box center [498, 205] width 8 height 8
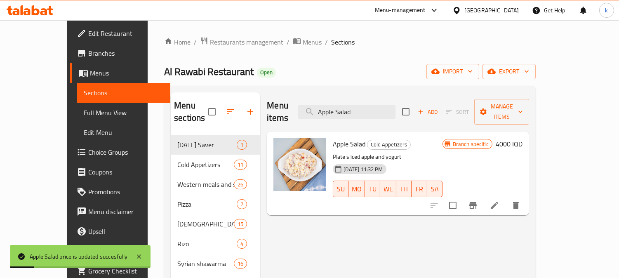
click at [84, 108] on span "Full Menu View" at bounding box center [124, 113] width 80 height 10
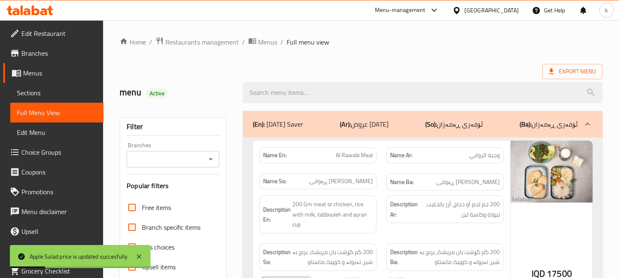
click at [171, 158] on input "Branches" at bounding box center [166, 160] width 74 height 12
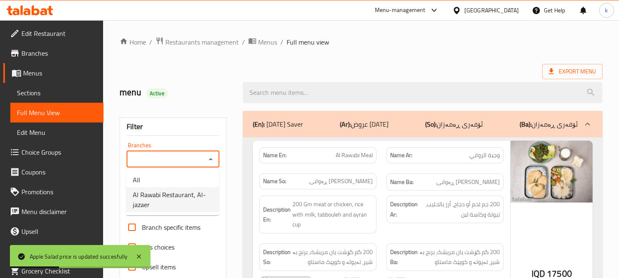
click at [173, 199] on span "Al Rawabi Restaurant, Al-jazaer" at bounding box center [173, 200] width 80 height 20
type input "Al Rawabi Restaurant, Al-jazaer"
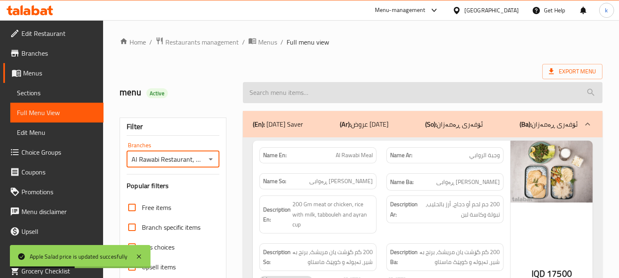
click at [287, 94] on input "search" at bounding box center [423, 92] width 360 height 21
paste input "Apple Salad"
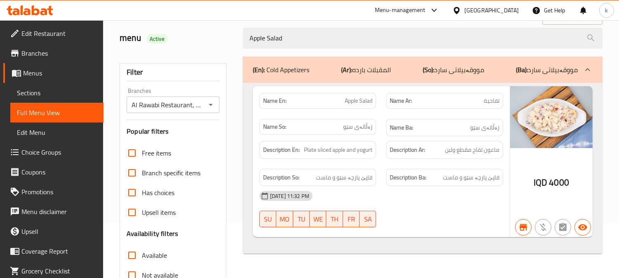
scroll to position [76, 0]
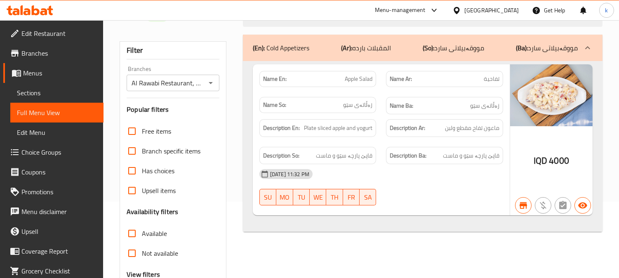
type input "Apple Salad"
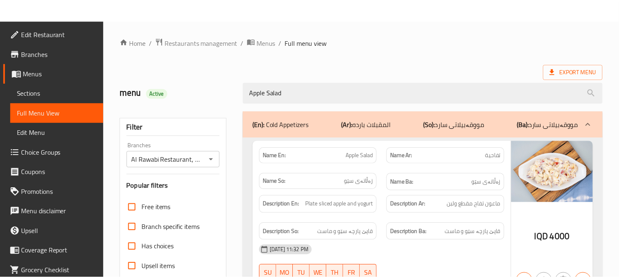
scroll to position [161, 0]
